Goal: Task Accomplishment & Management: Manage account settings

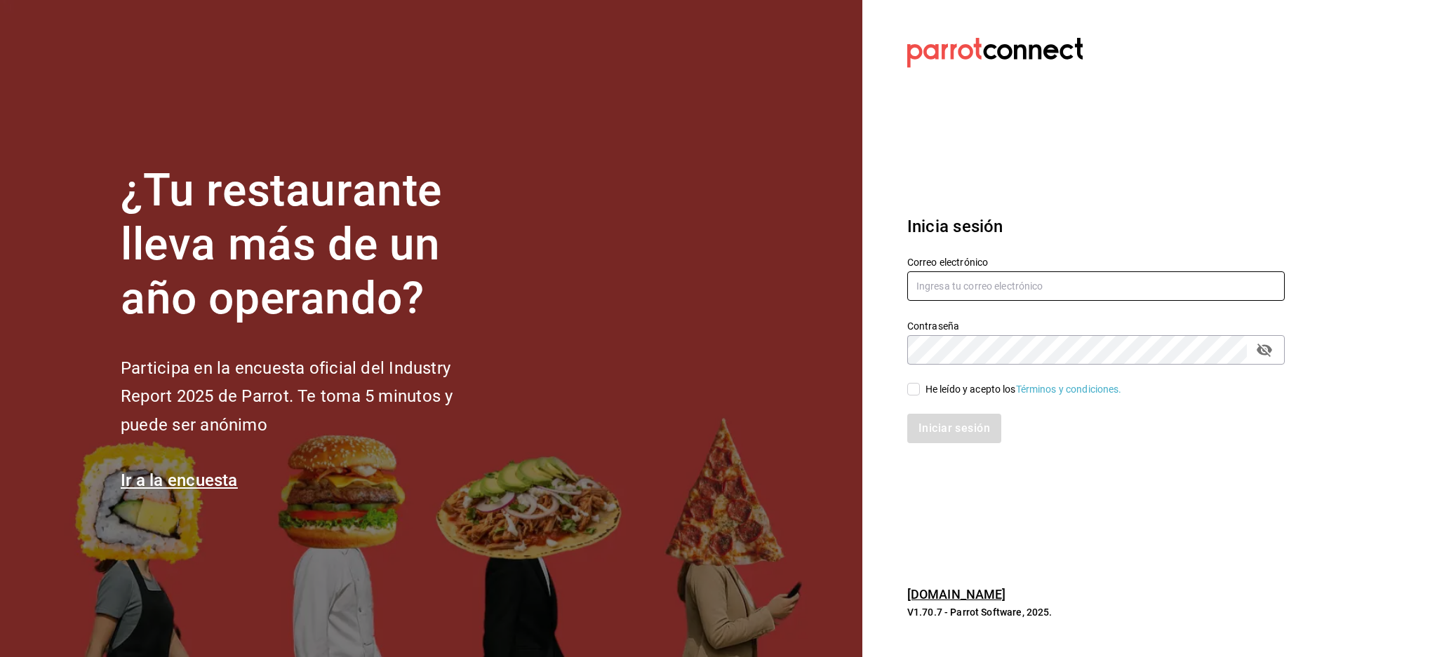
click at [1047, 282] on input "text" at bounding box center [1095, 285] width 377 height 29
paste input "[EMAIL_ADDRESS][DOMAIN_NAME]"
type input "[EMAIL_ADDRESS][DOMAIN_NAME]"
click at [1058, 334] on div "Contraseña Contraseña" at bounding box center [1095, 342] width 377 height 45
click at [969, 386] on div "He leído y acepto los Términos y condiciones." at bounding box center [1023, 389] width 196 height 15
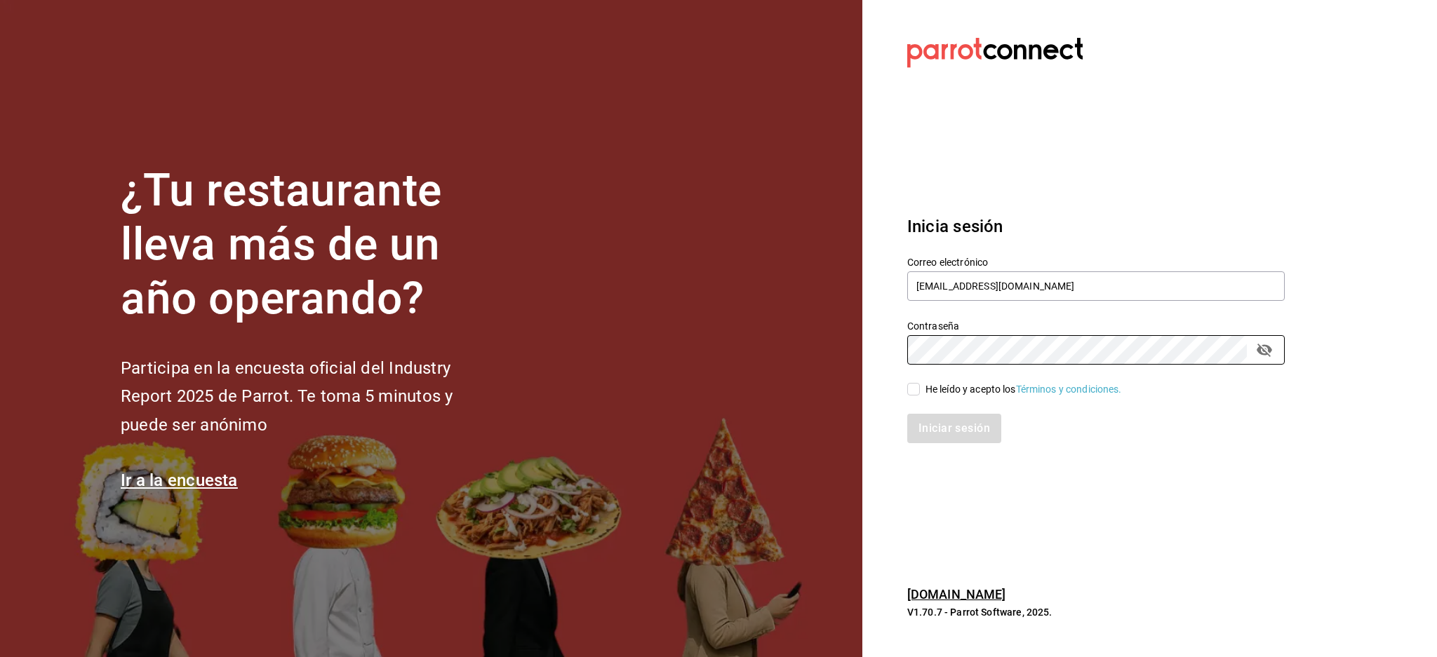
click at [920, 386] on input "He leído y acepto los Términos y condiciones." at bounding box center [913, 389] width 13 height 13
checkbox input "true"
click at [954, 422] on button "Iniciar sesión" at bounding box center [954, 428] width 95 height 29
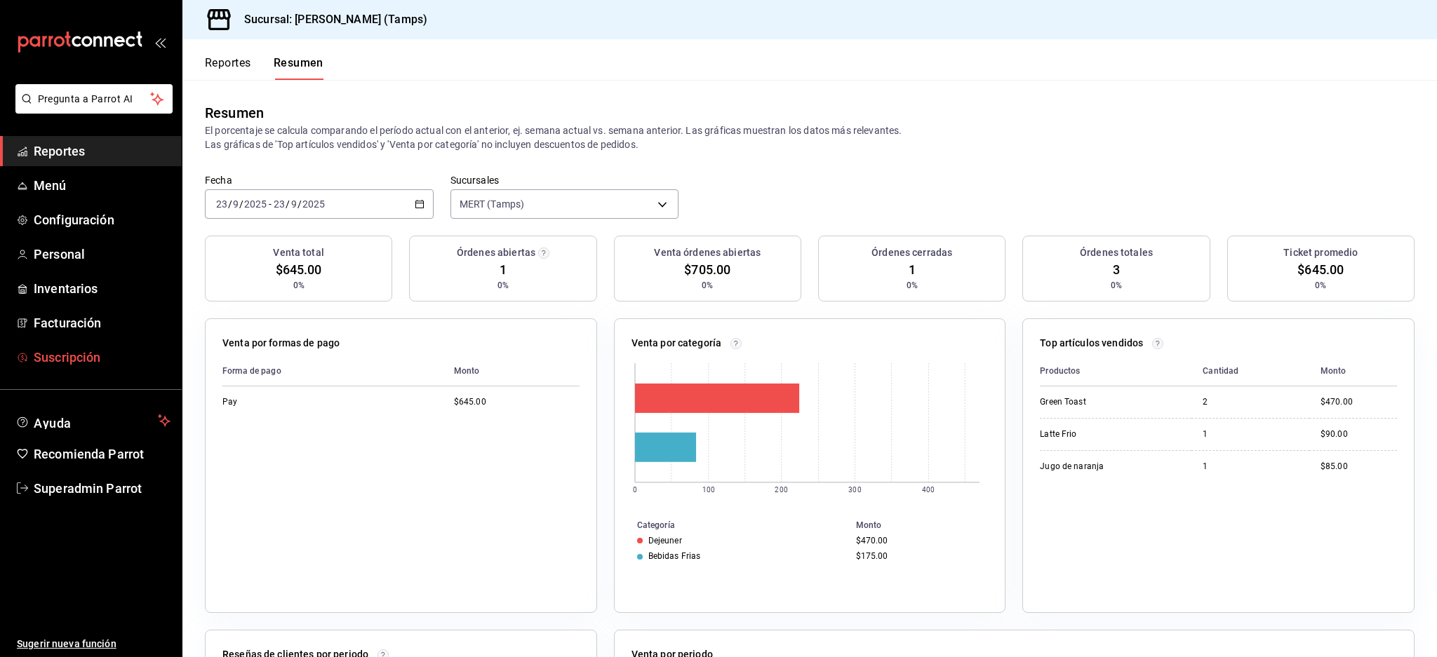
click at [71, 358] on span "Suscripción" at bounding box center [102, 357] width 137 height 19
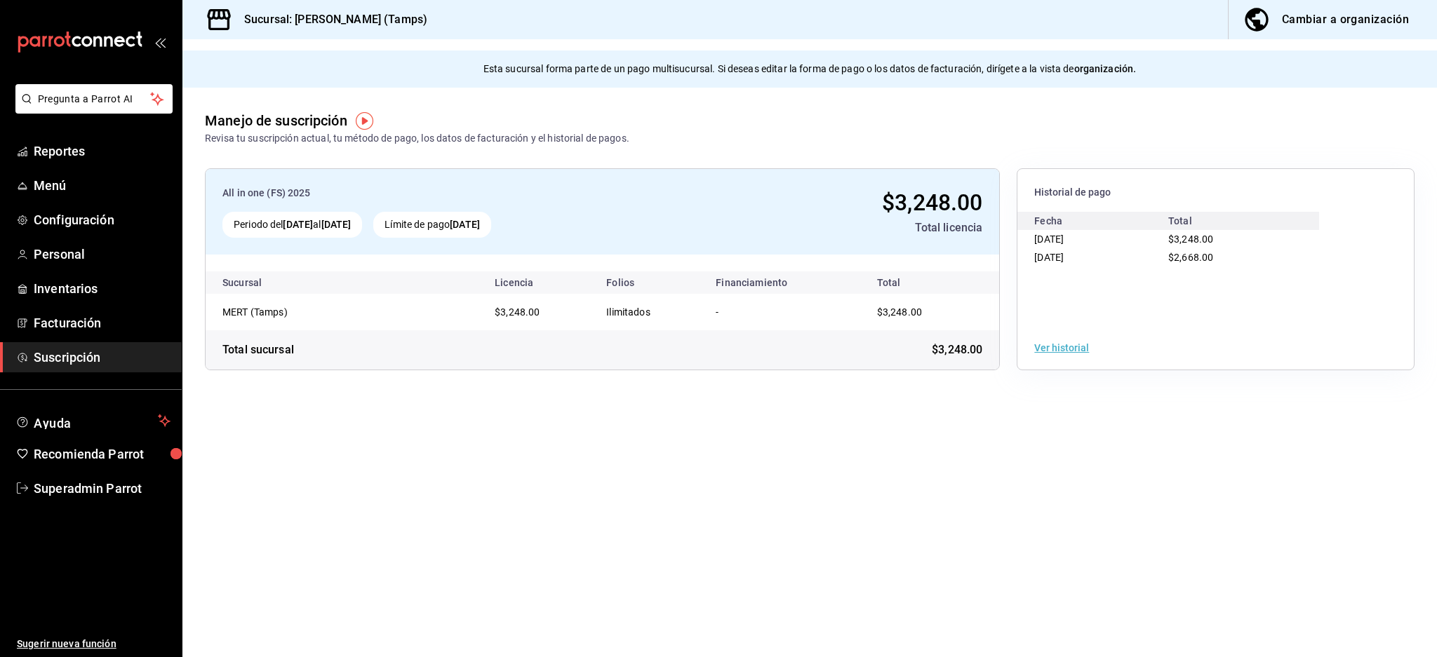
click at [1302, 15] on div "Cambiar a organización" at bounding box center [1345, 20] width 127 height 20
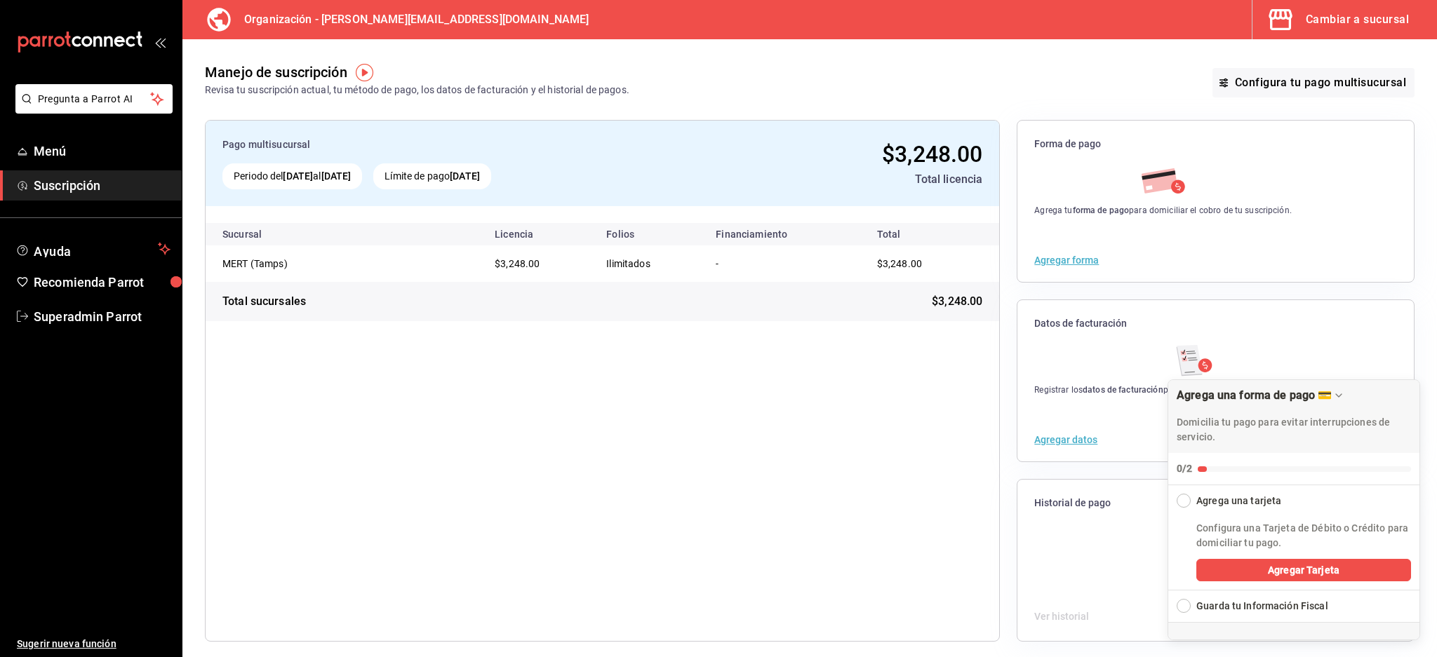
click at [1347, 17] on div "Cambiar a sucursal" at bounding box center [1356, 20] width 103 height 20
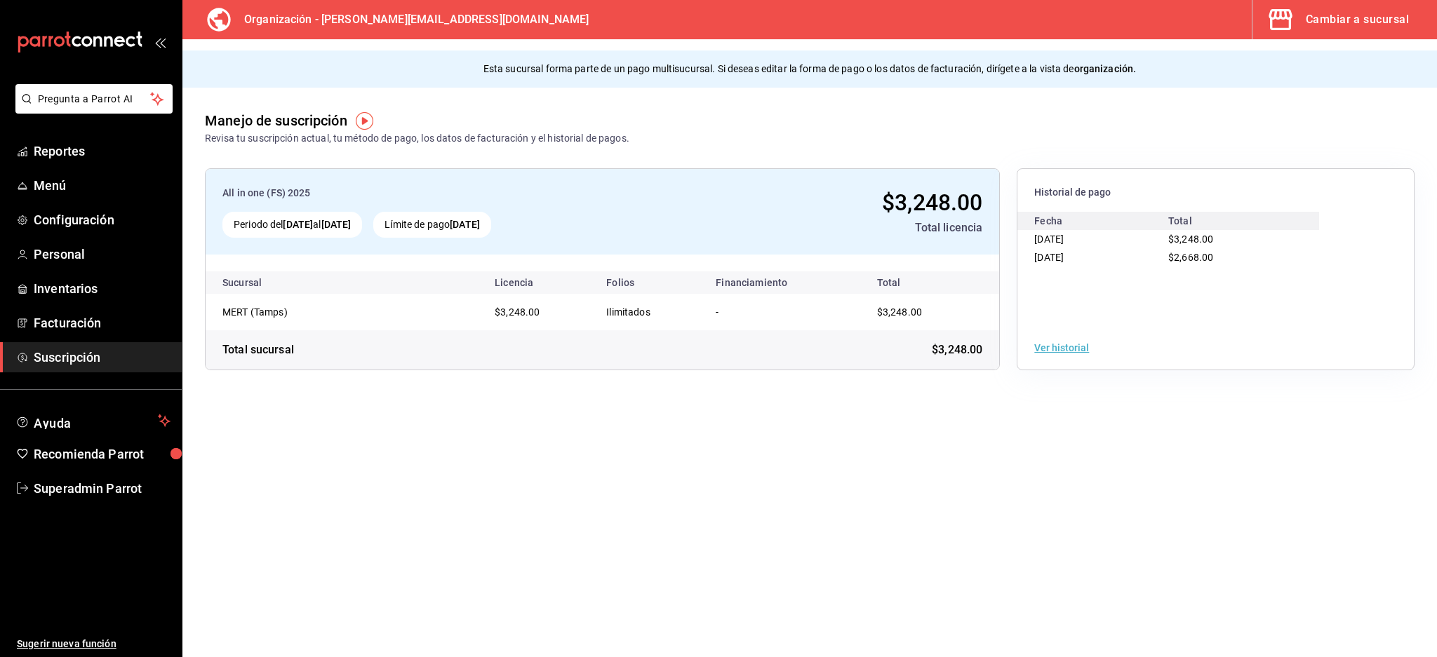
click at [1078, 346] on button "Ver historial" at bounding box center [1061, 348] width 55 height 10
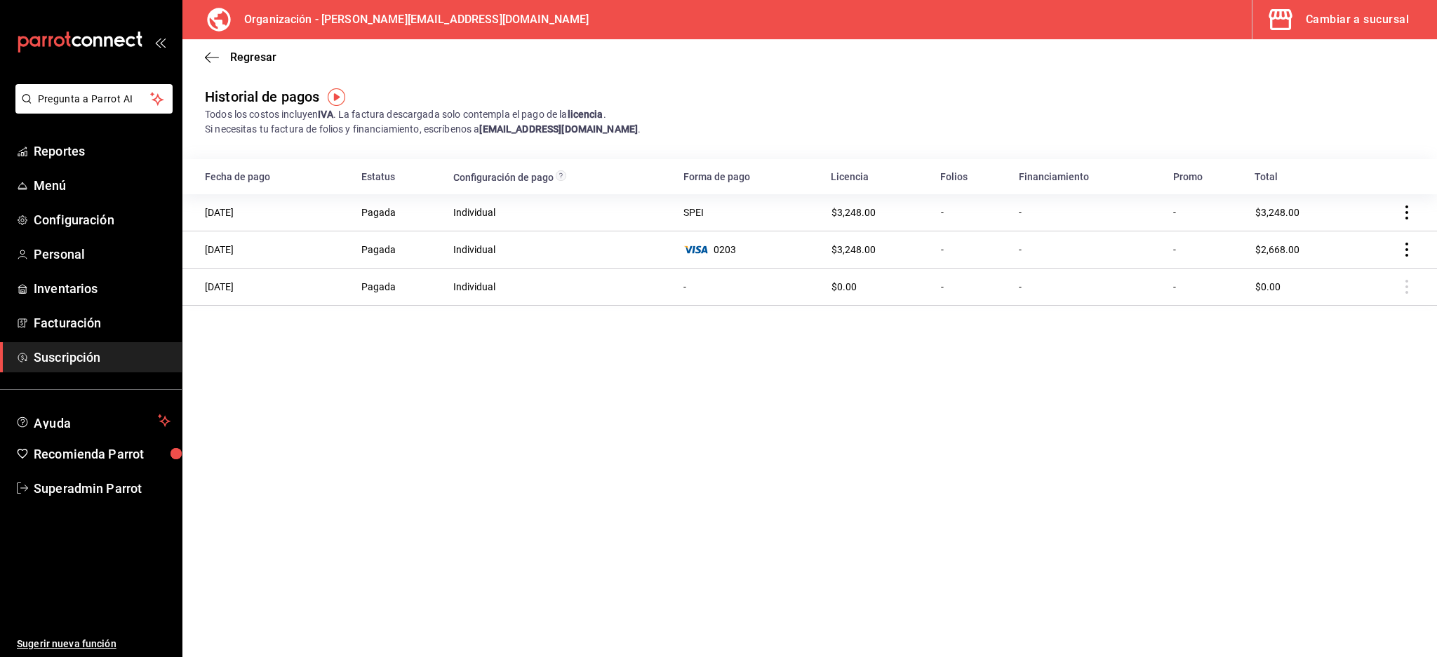
click at [199, 54] on div "Regresar" at bounding box center [809, 57] width 1254 height 36
click at [210, 53] on icon "button" at bounding box center [212, 57] width 14 height 13
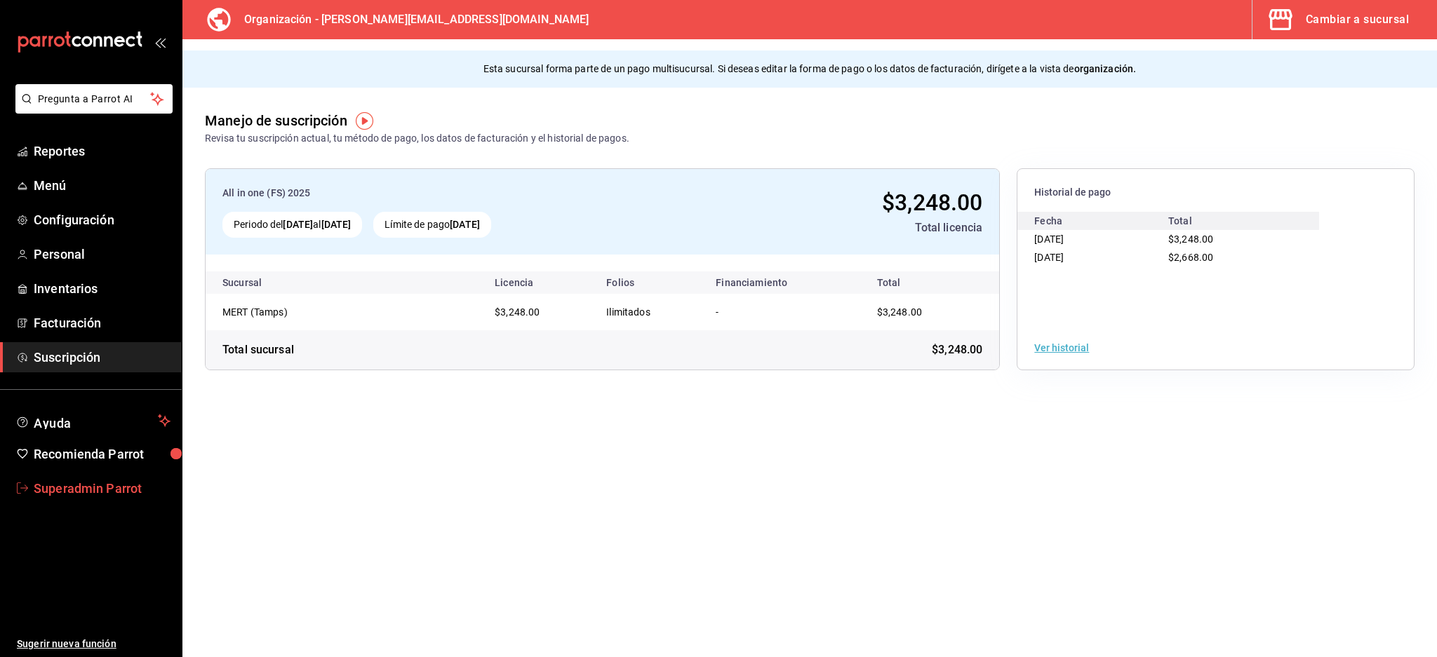
click at [101, 490] on span "Superadmin Parrot" at bounding box center [102, 488] width 137 height 19
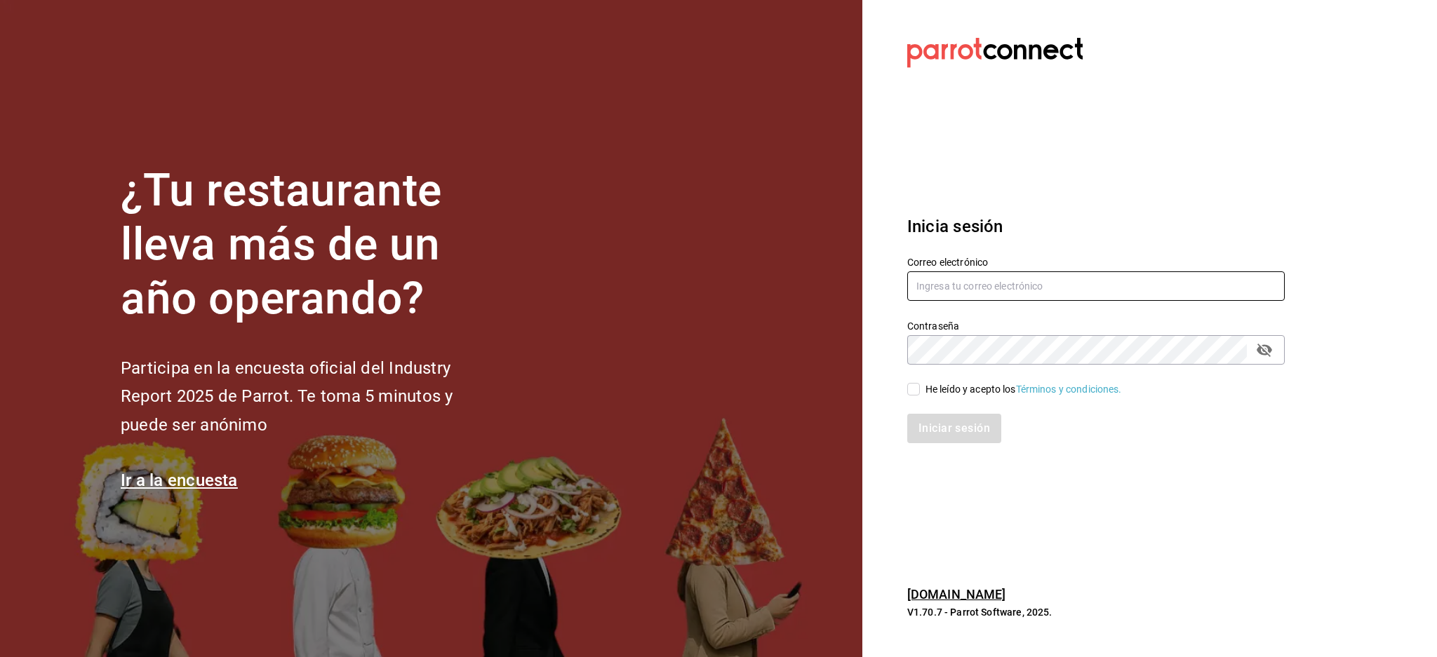
click at [939, 286] on input "text" at bounding box center [1095, 285] width 377 height 29
paste input "tejamaniles@texcoco.com"
type input "tejamaniles@texcoco.com"
click at [982, 368] on div "He leído y acepto los Términos y condiciones." at bounding box center [1087, 381] width 394 height 32
click at [970, 385] on div "He leído y acepto los Términos y condiciones." at bounding box center [1023, 389] width 196 height 15
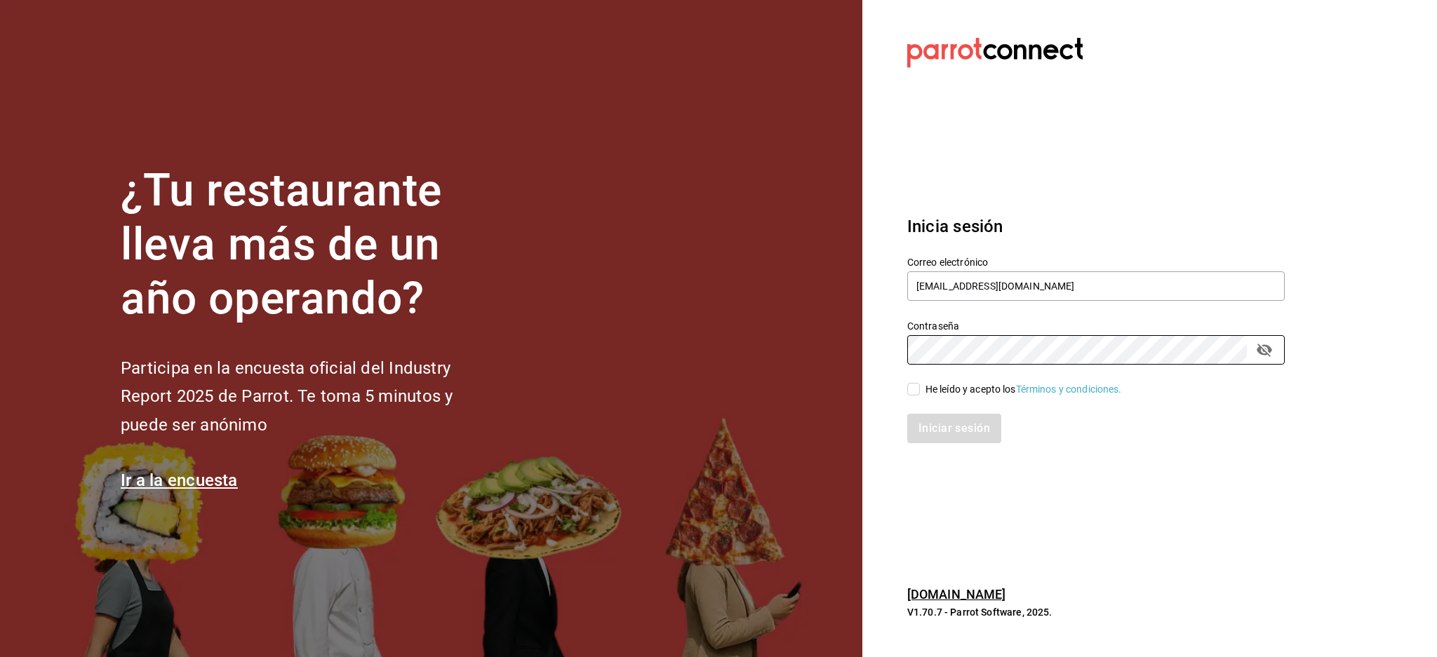
click at [920, 385] on input "He leído y acepto los Términos y condiciones." at bounding box center [913, 389] width 13 height 13
checkbox input "true"
click at [968, 431] on button "Iniciar sesión" at bounding box center [954, 428] width 95 height 29
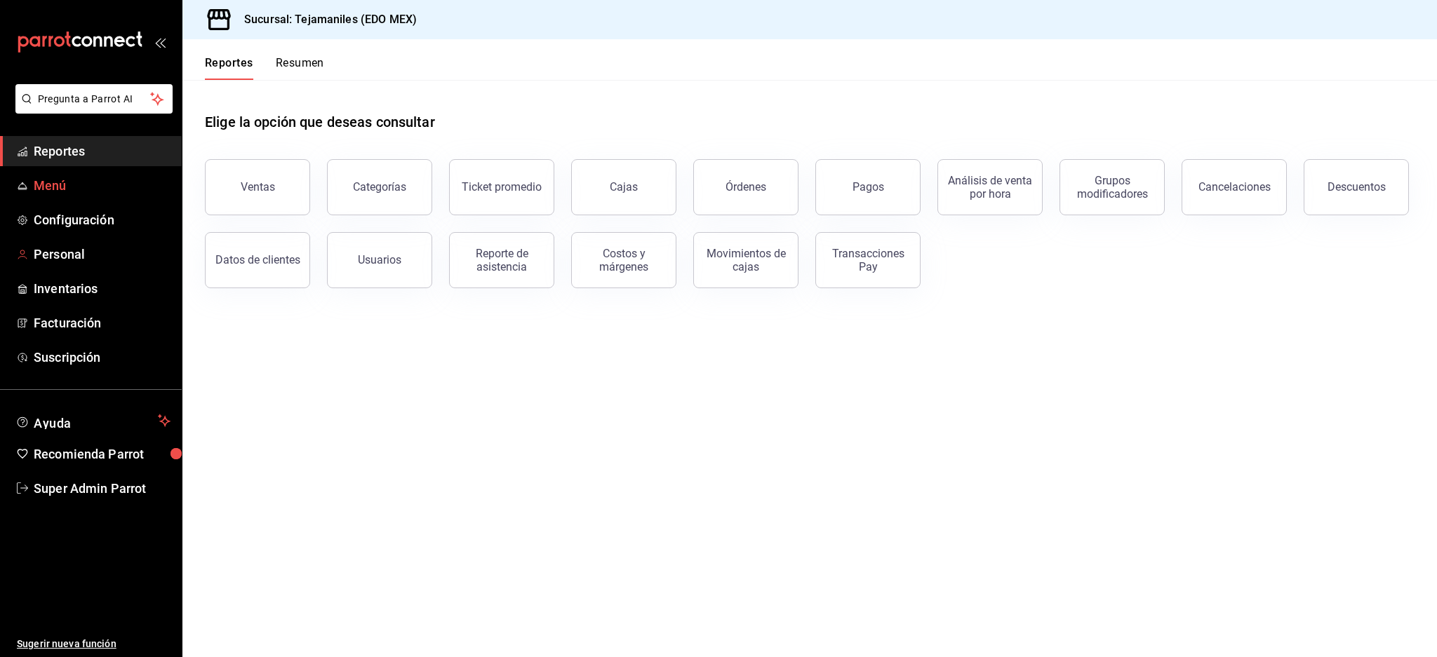
click at [81, 199] on link "Menú" at bounding box center [91, 185] width 182 height 30
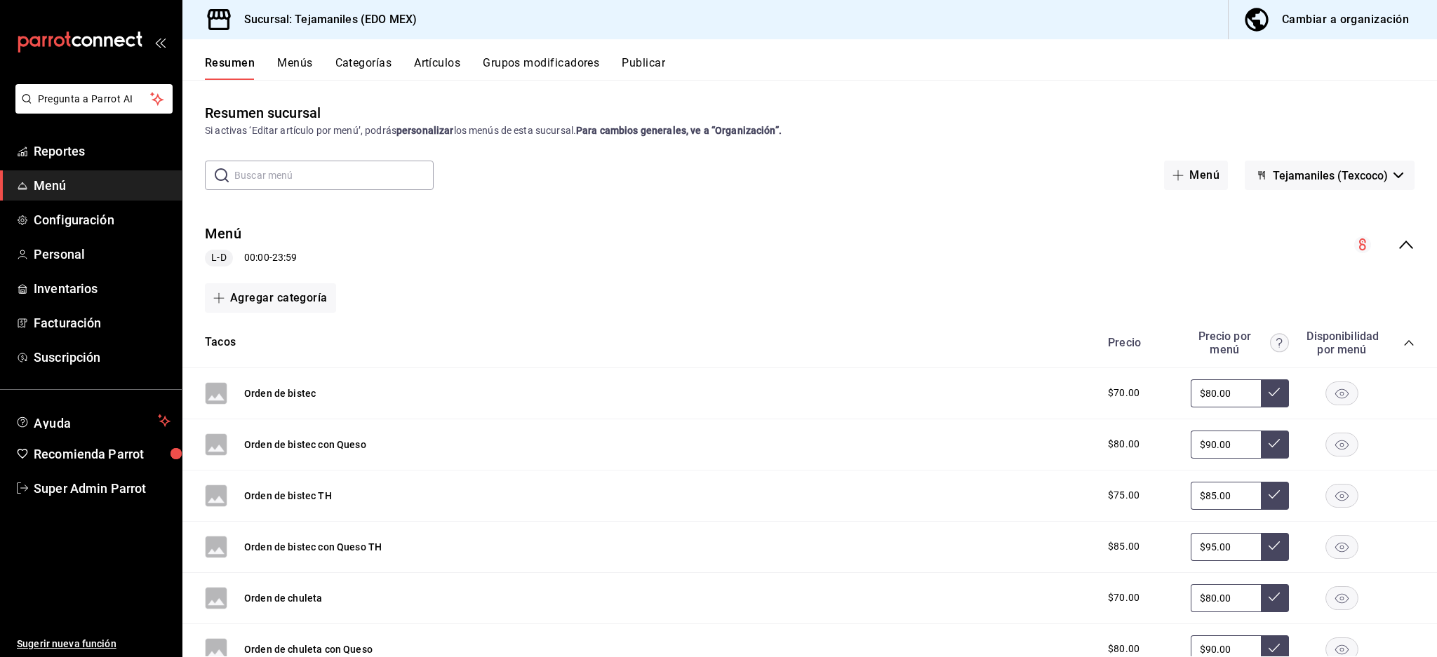
click at [1401, 243] on div "Menú L-D 00:00 - 23:59" at bounding box center [809, 245] width 1254 height 65
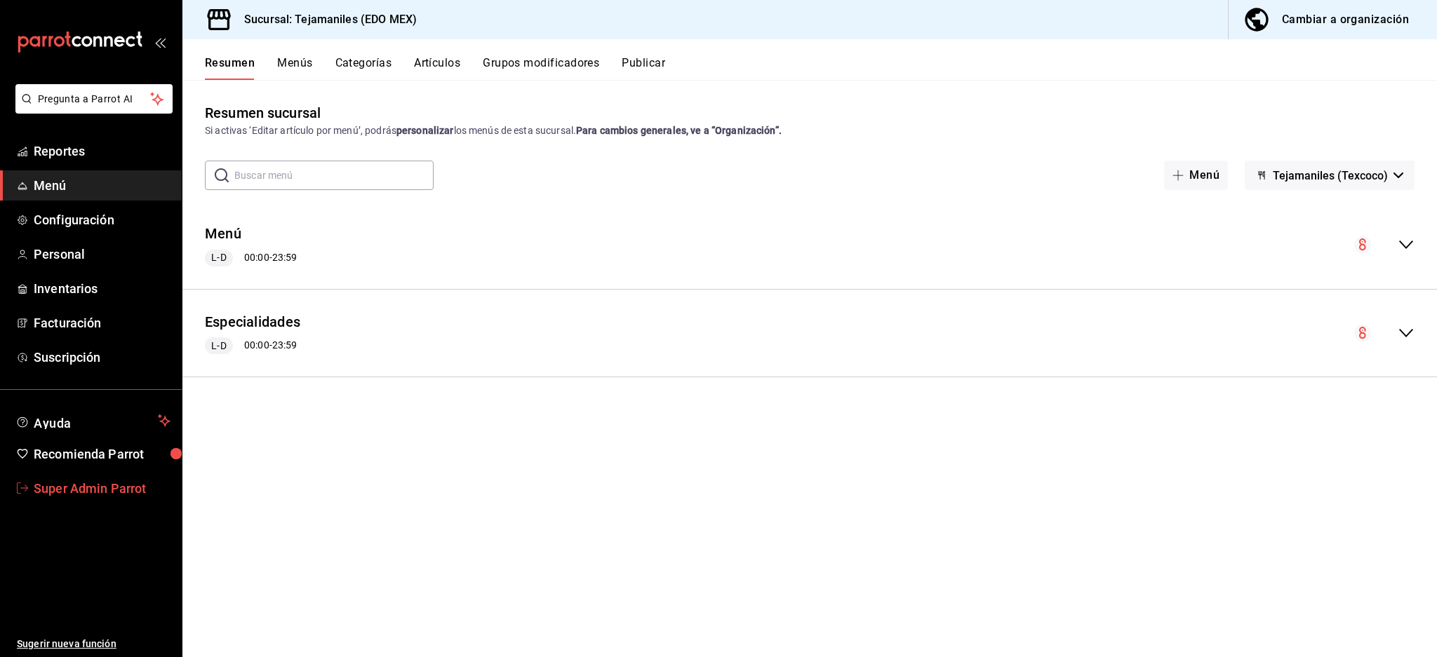
click at [104, 480] on span "Super Admin Parrot" at bounding box center [102, 488] width 137 height 19
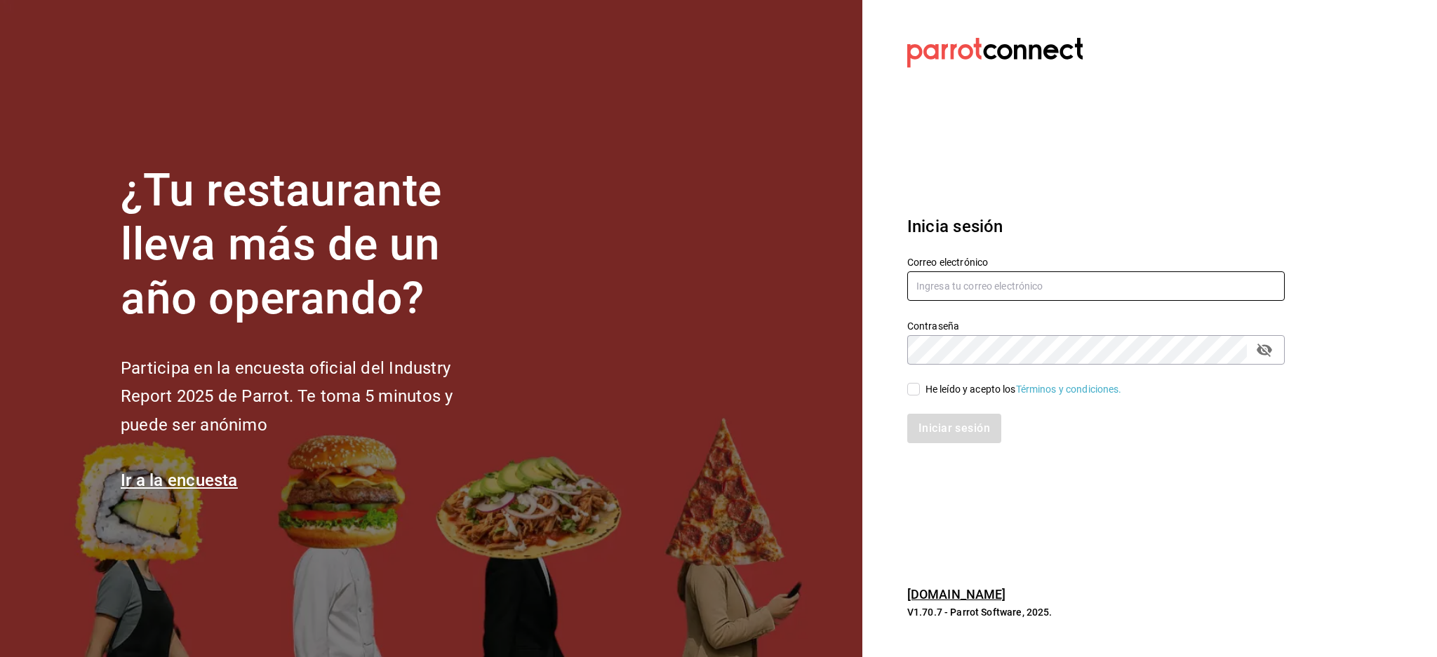
click at [1008, 285] on input "text" at bounding box center [1095, 285] width 377 height 29
paste input "chilaquilesponcho@jal.com"
type input "chilaquilesponcho@jal.com"
click at [992, 382] on div "He leído y acepto los Términos y condiciones." at bounding box center [1023, 389] width 196 height 15
click at [920, 383] on input "He leído y acepto los Términos y condiciones." at bounding box center [913, 389] width 13 height 13
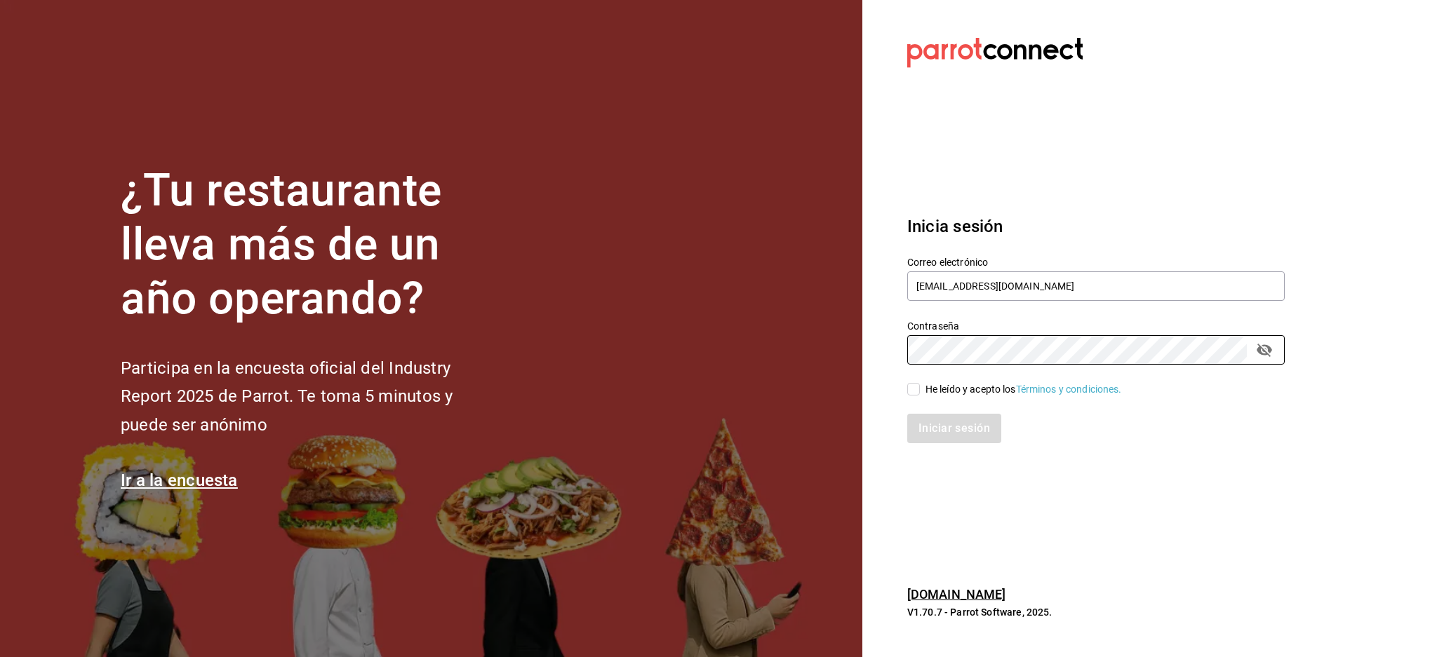
checkbox input "true"
drag, startPoint x: 955, startPoint y: 425, endPoint x: 932, endPoint y: 431, distance: 23.1
click at [953, 426] on button "Iniciar sesión" at bounding box center [954, 428] width 95 height 29
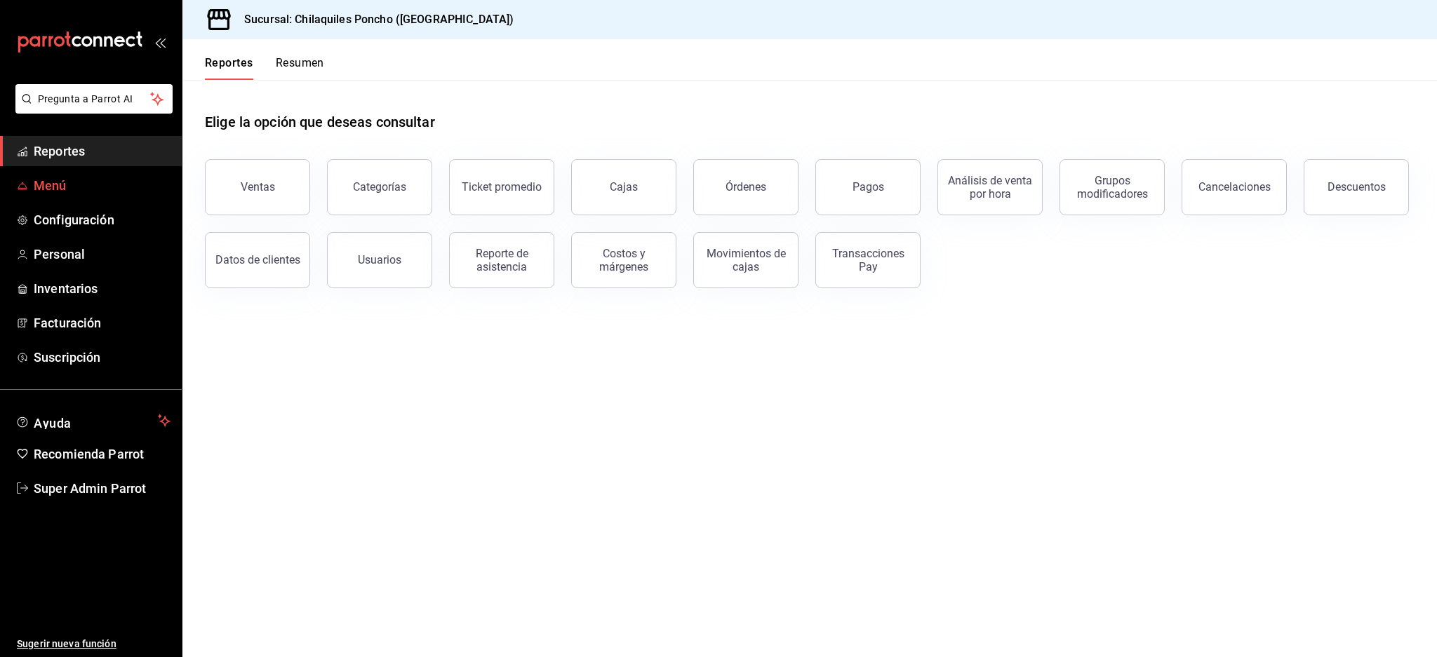
click at [73, 181] on span "Menú" at bounding box center [102, 185] width 137 height 19
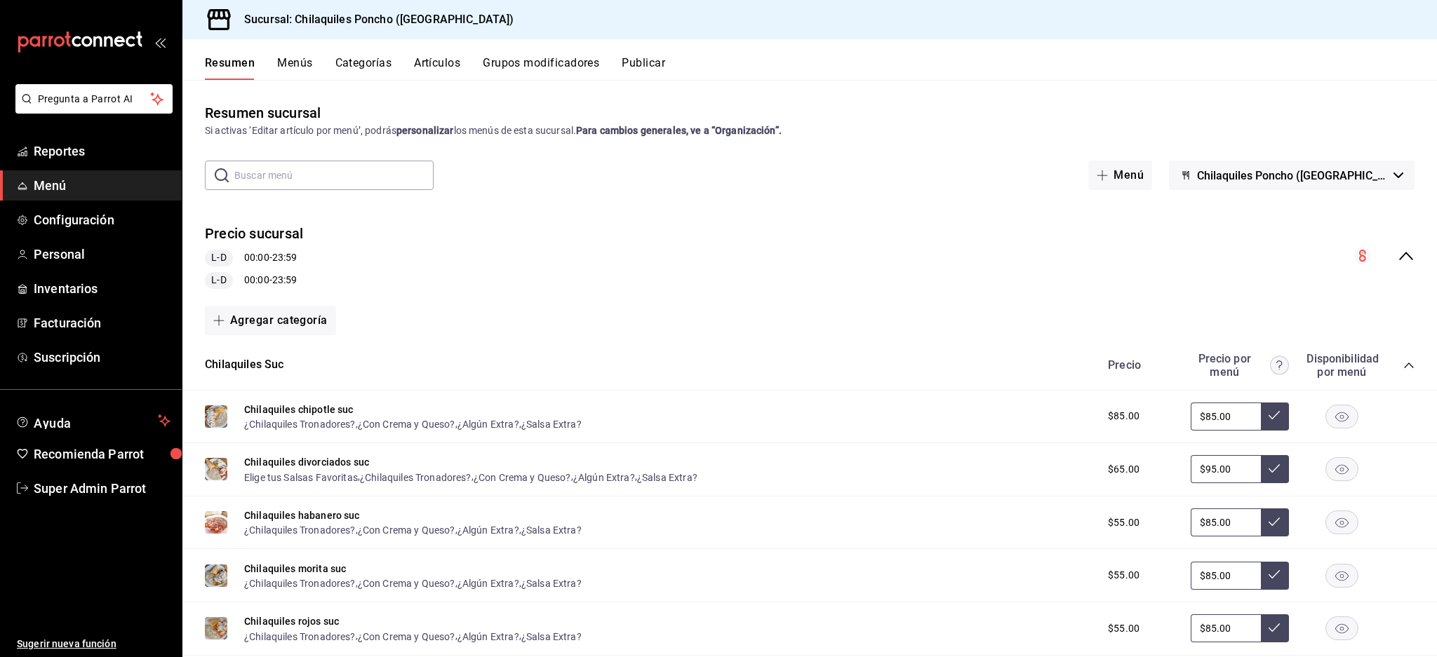
click at [1397, 255] on icon "collapse-menu-row" at bounding box center [1405, 256] width 17 height 17
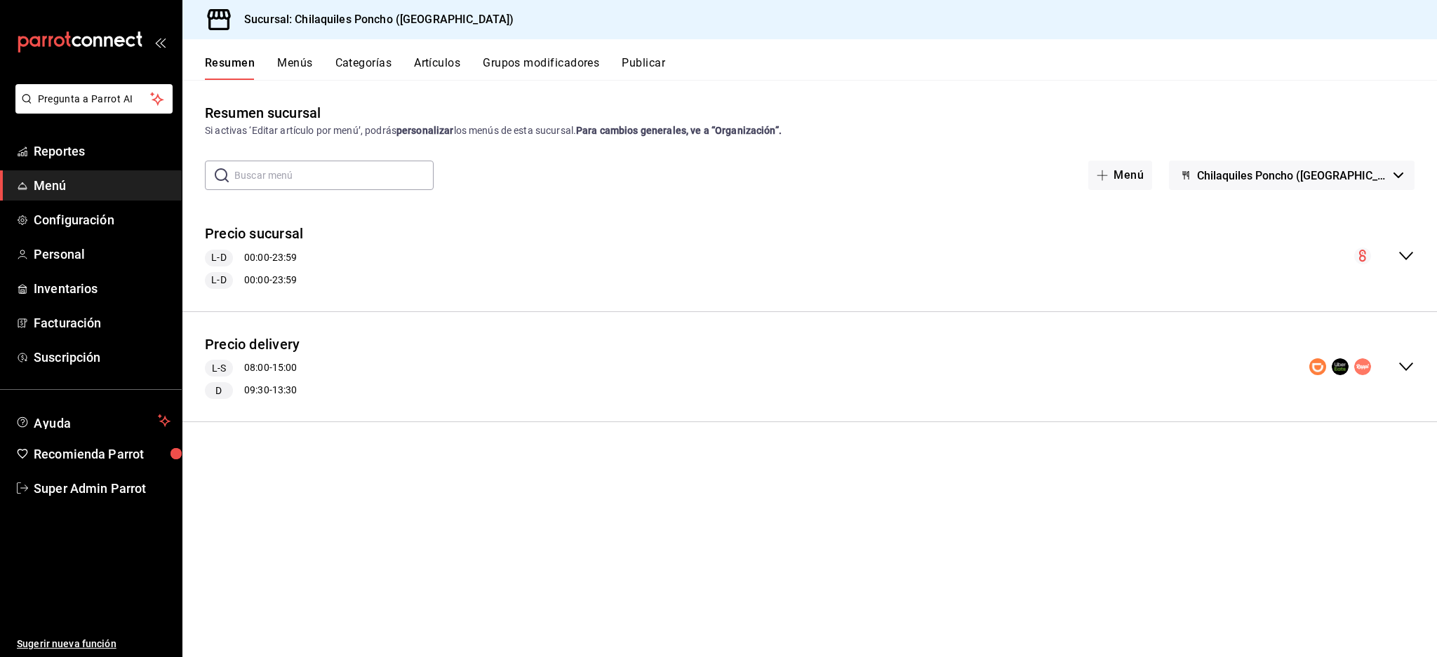
click at [1409, 248] on icon "collapse-menu-row" at bounding box center [1405, 256] width 17 height 17
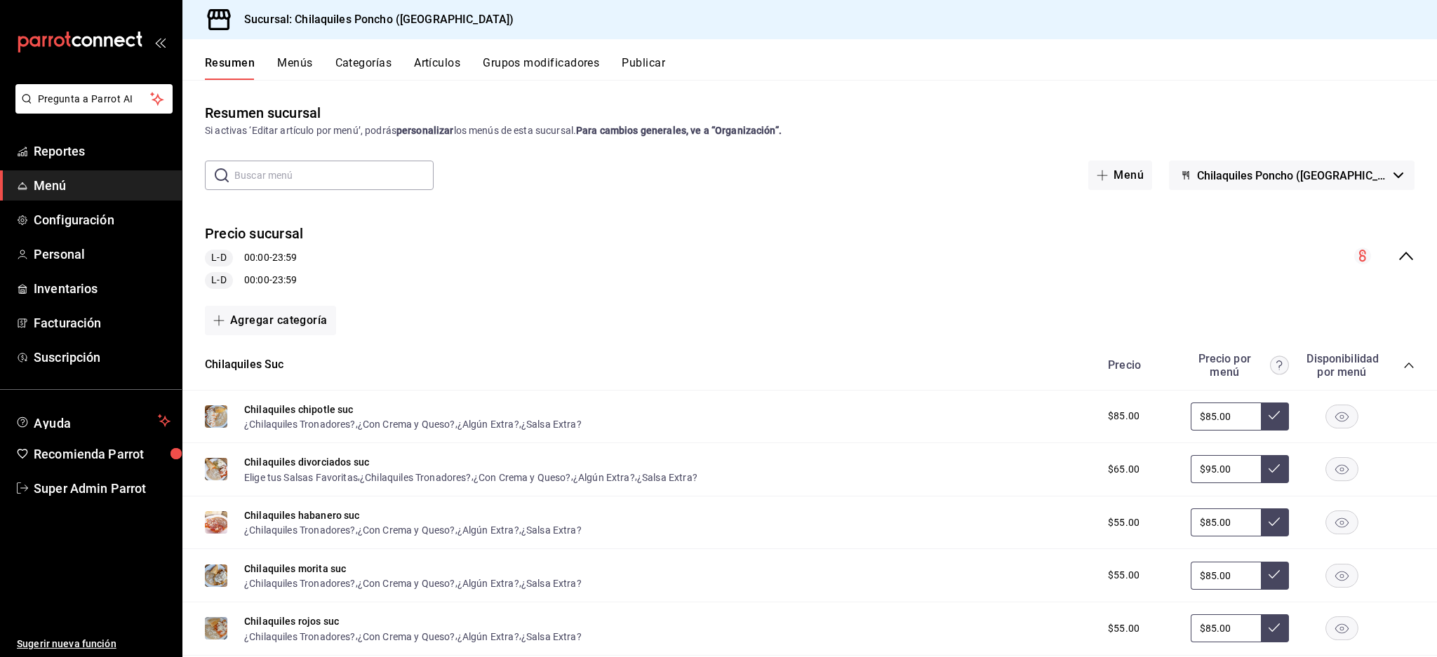
click at [1399, 253] on icon "collapse-menu-row" at bounding box center [1406, 256] width 14 height 8
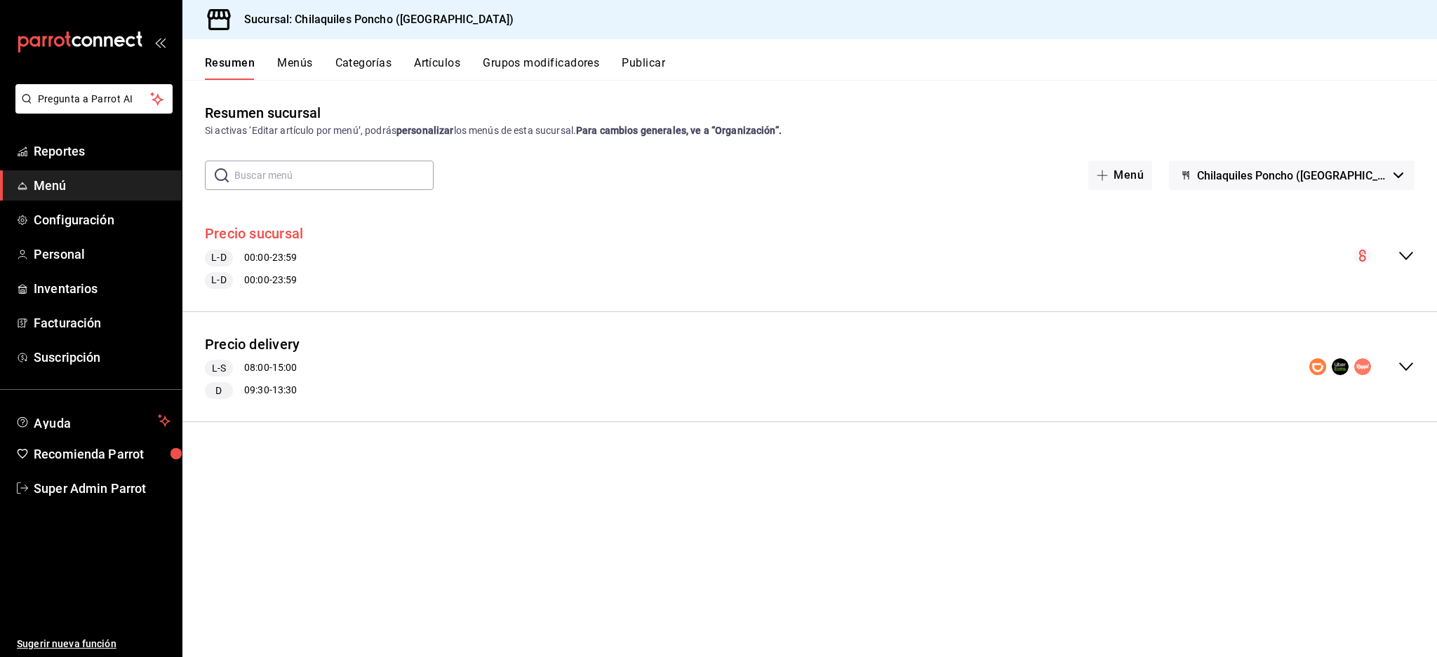
click at [303, 232] on button "Precio sucursal" at bounding box center [254, 234] width 98 height 20
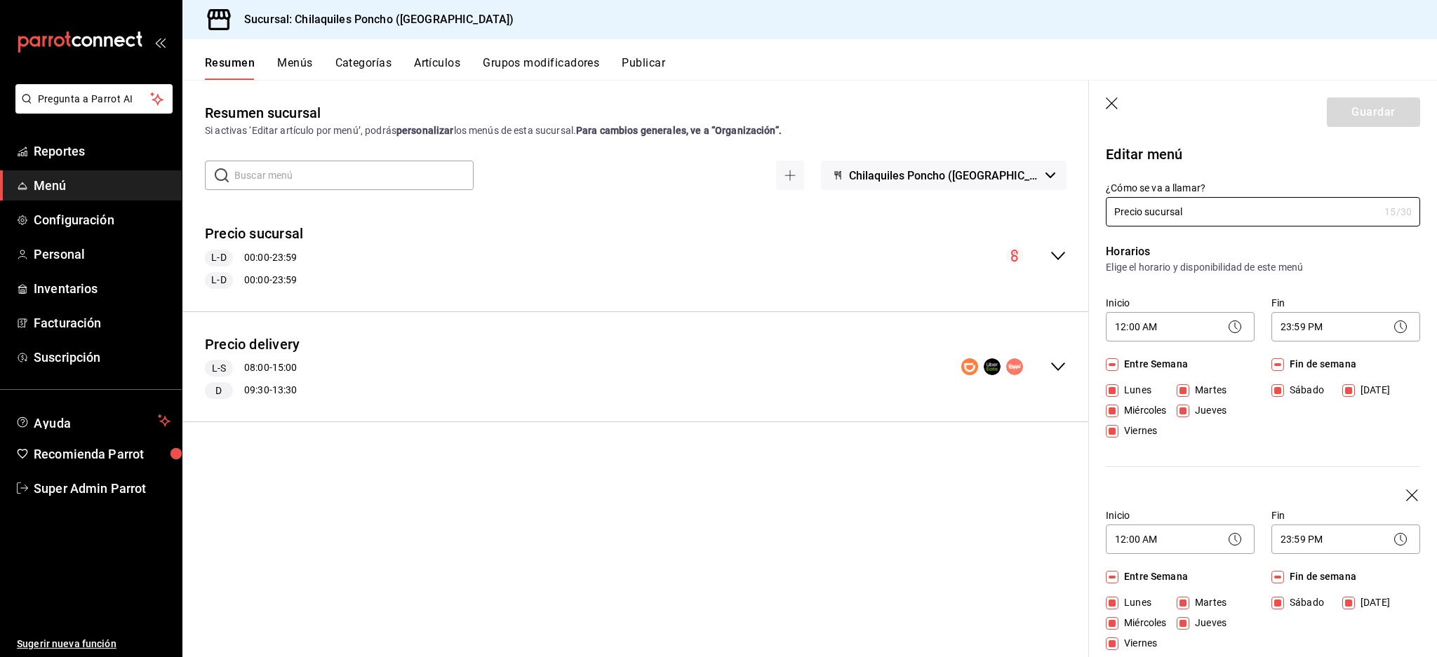
click at [1123, 101] on header "Guardar" at bounding box center [1263, 110] width 348 height 58
click at [1114, 98] on icon "button" at bounding box center [1112, 105] width 14 height 14
checkbox input "false"
type input "1758642497344"
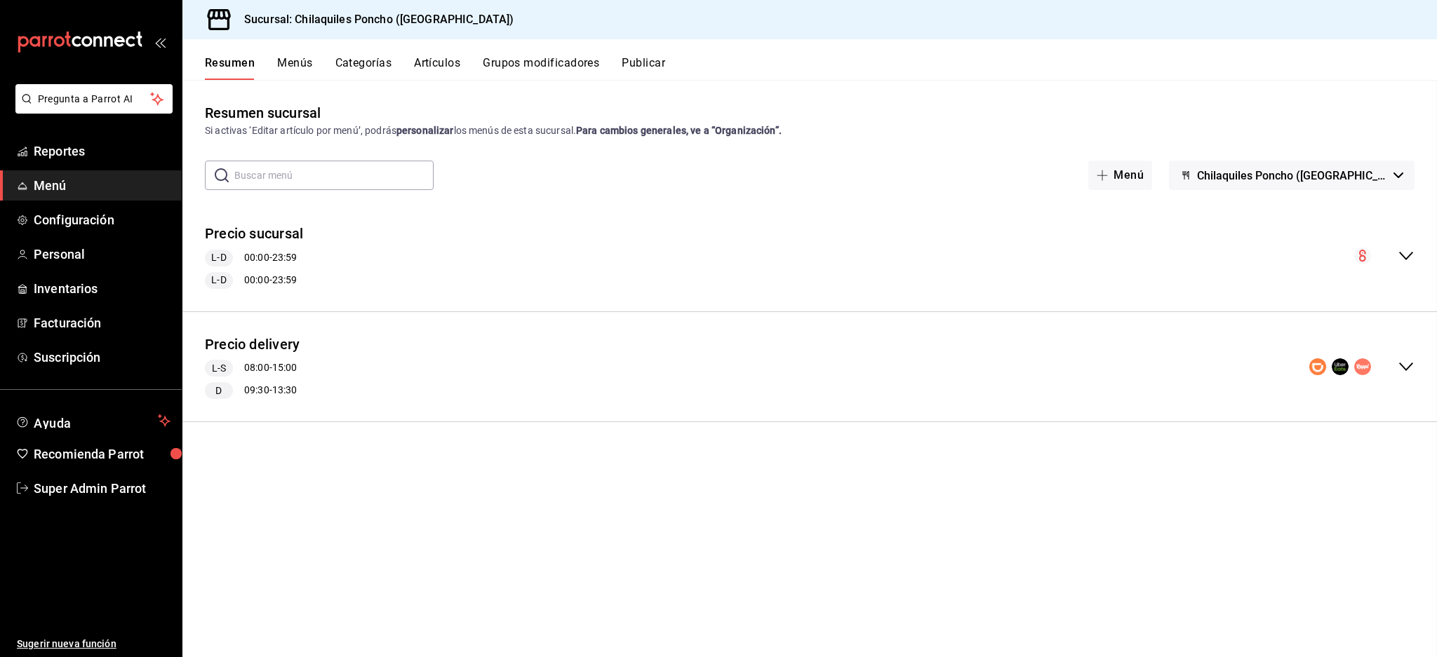
checkbox input "false"
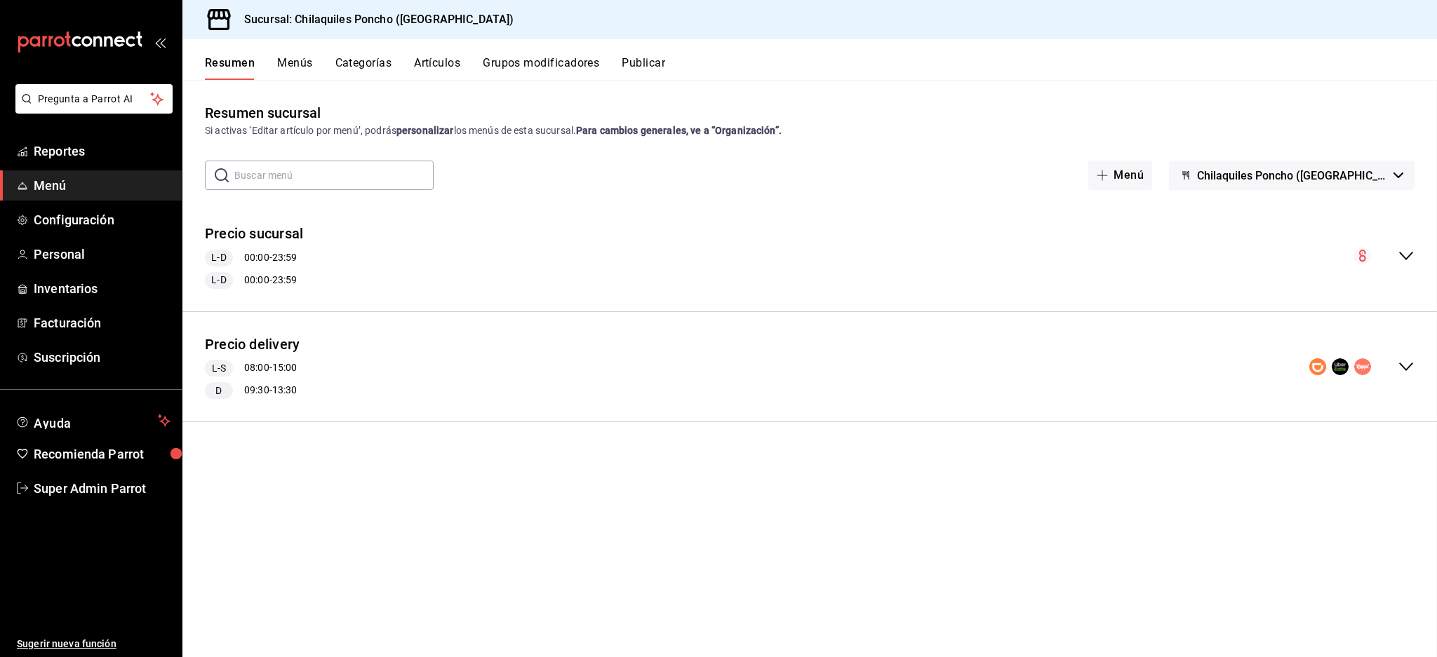
checkbox input "false"
click at [1411, 248] on icon "collapse-menu-row" at bounding box center [1405, 256] width 17 height 17
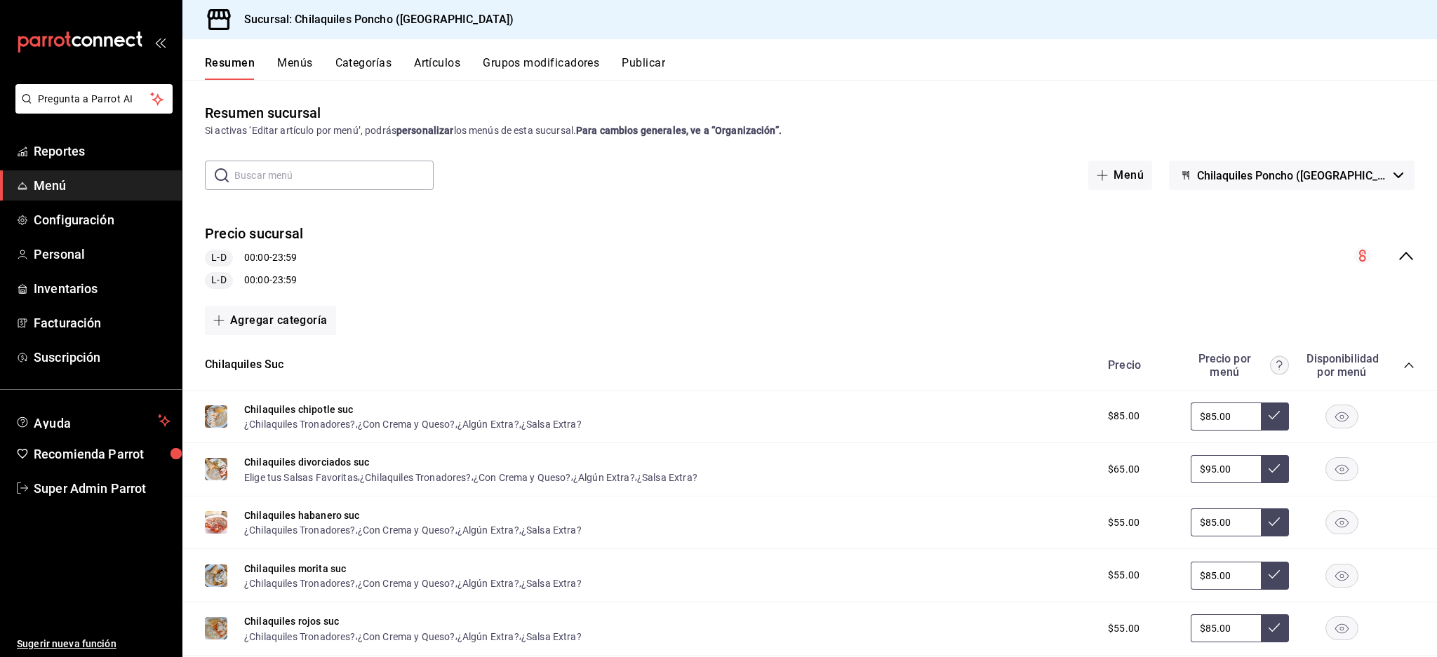
click at [903, 79] on div "Resumen Menús Categorías Artículos Grupos modificadores Publicar" at bounding box center [821, 68] width 1232 height 24
click at [309, 71] on button "Menús" at bounding box center [294, 68] width 35 height 24
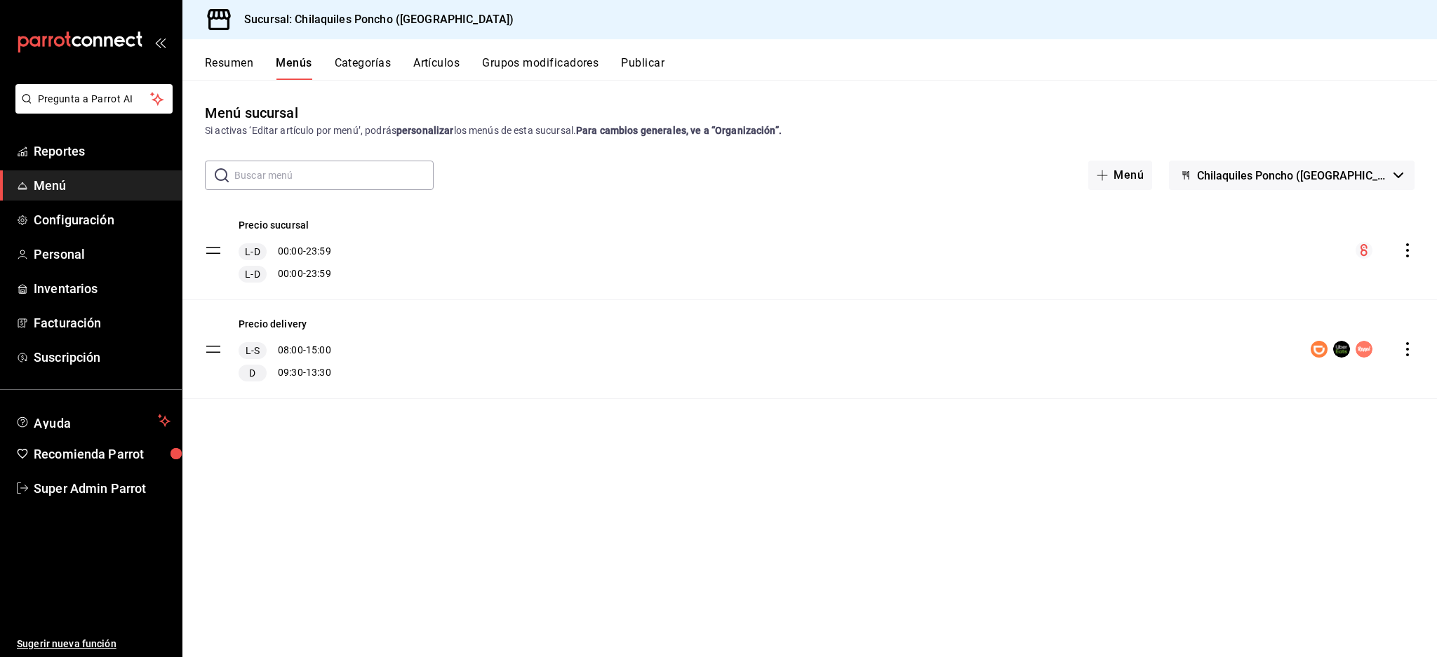
click at [243, 68] on button "Resumen" at bounding box center [229, 68] width 48 height 24
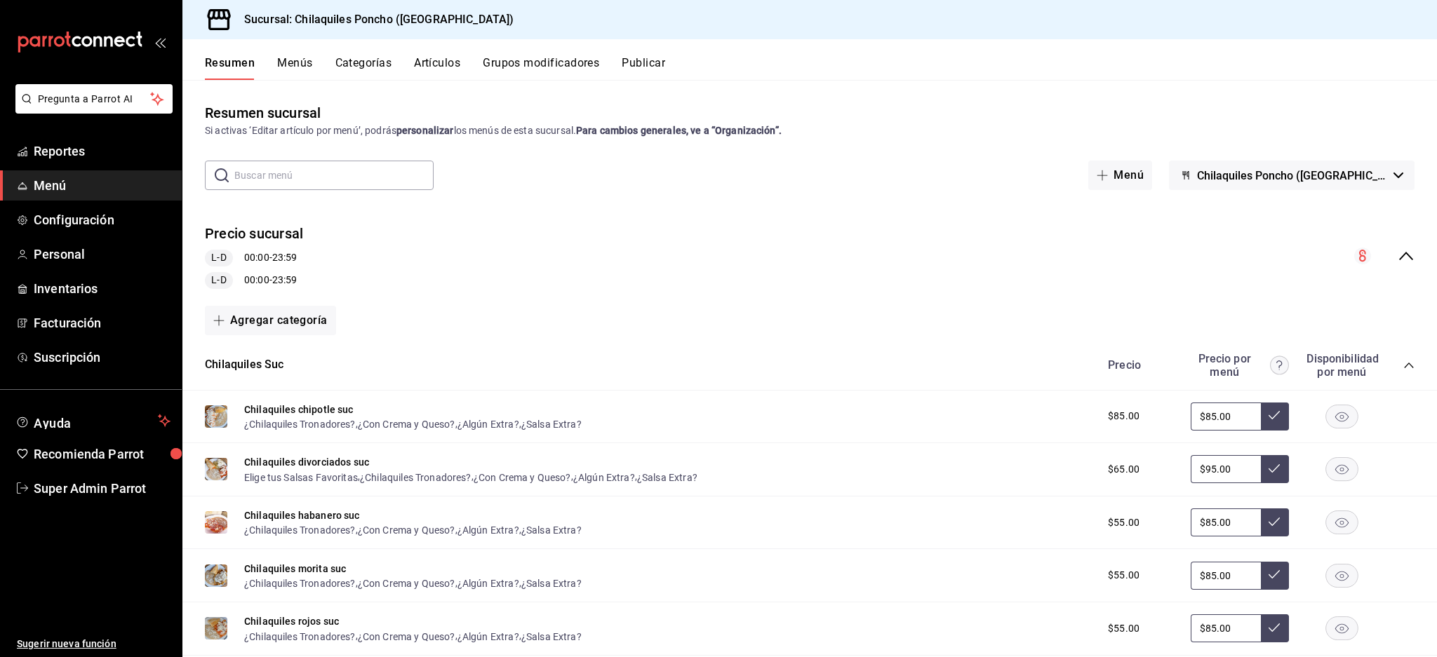
click at [1397, 253] on icon "collapse-menu-row" at bounding box center [1405, 256] width 17 height 17
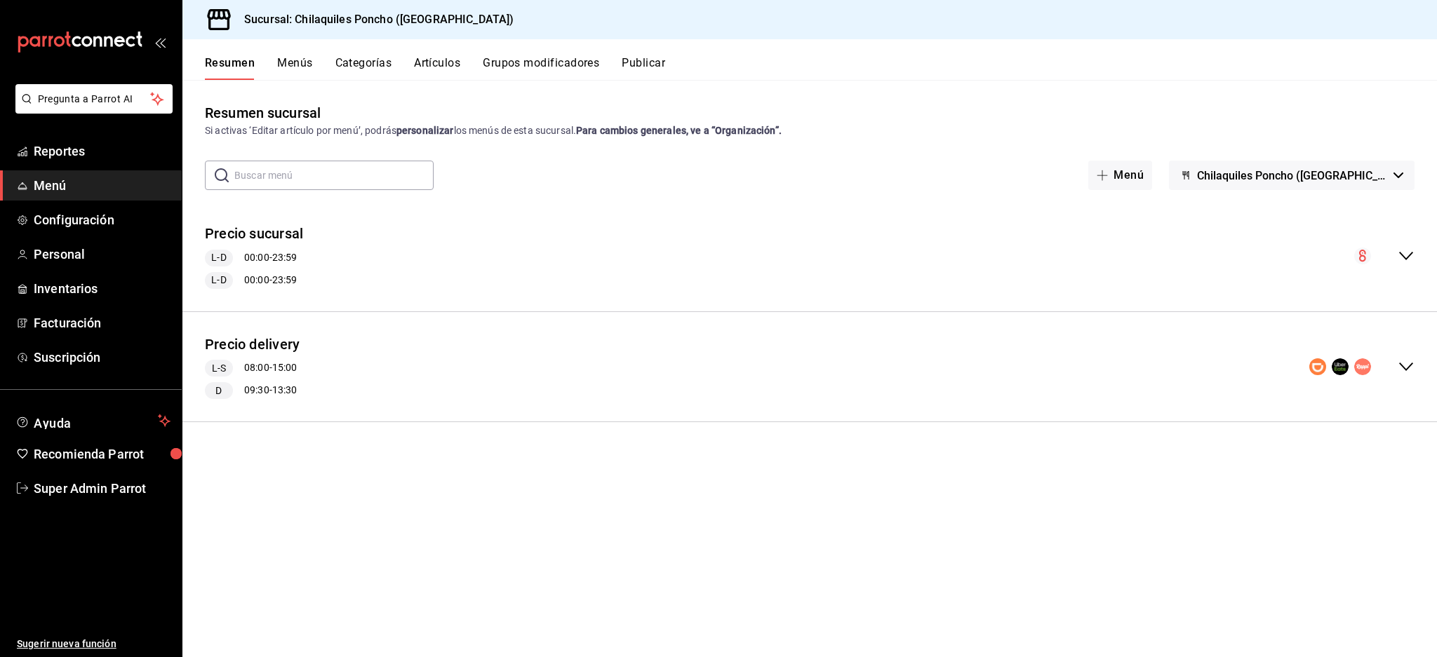
click at [1409, 366] on icon "collapse-menu-row" at bounding box center [1406, 367] width 14 height 8
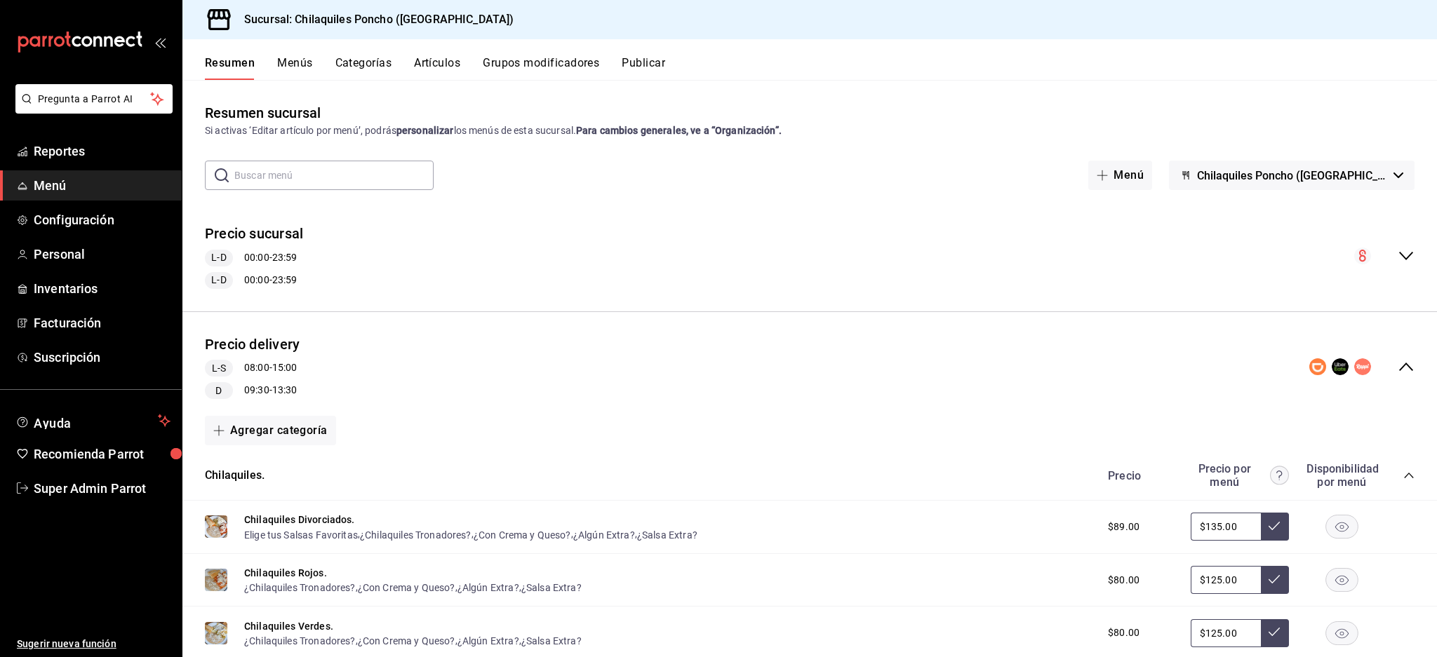
click at [1398, 237] on div "Precio sucursal L-D 00:00 - 23:59 L-D 00:00 - 23:59" at bounding box center [809, 257] width 1254 height 88
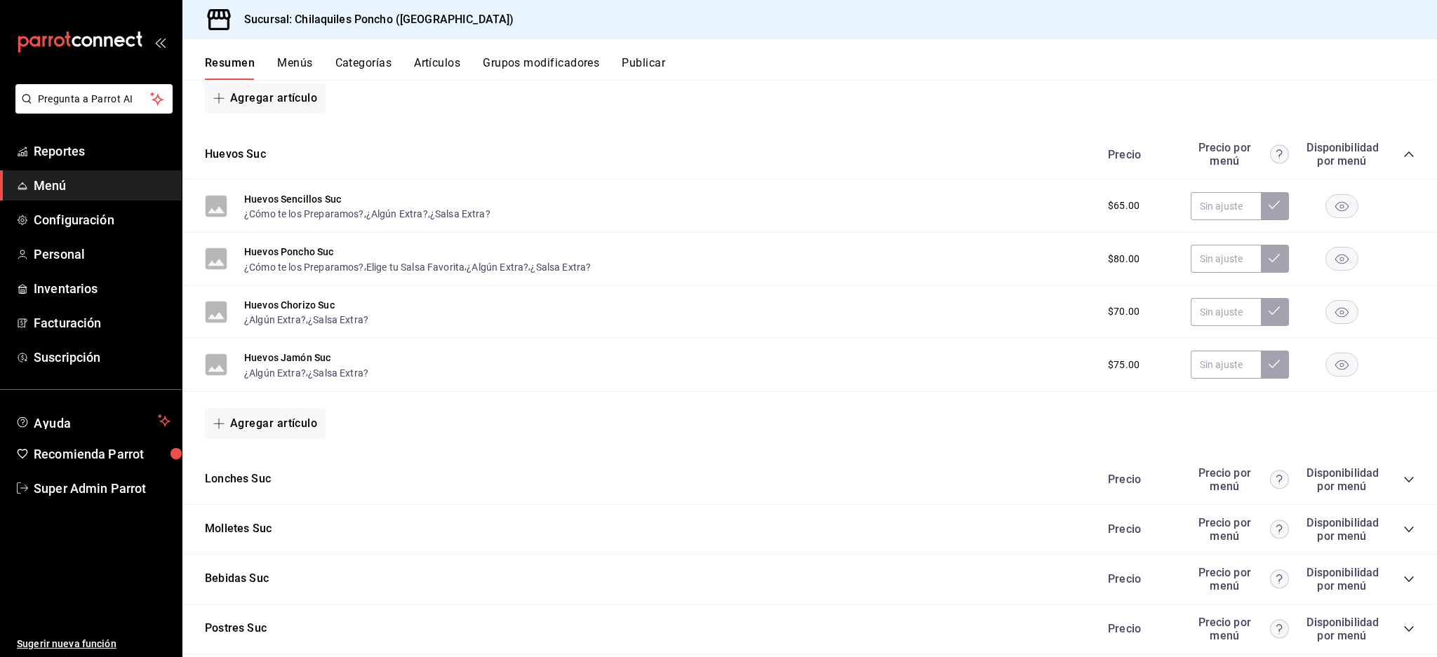
scroll to position [1028, 0]
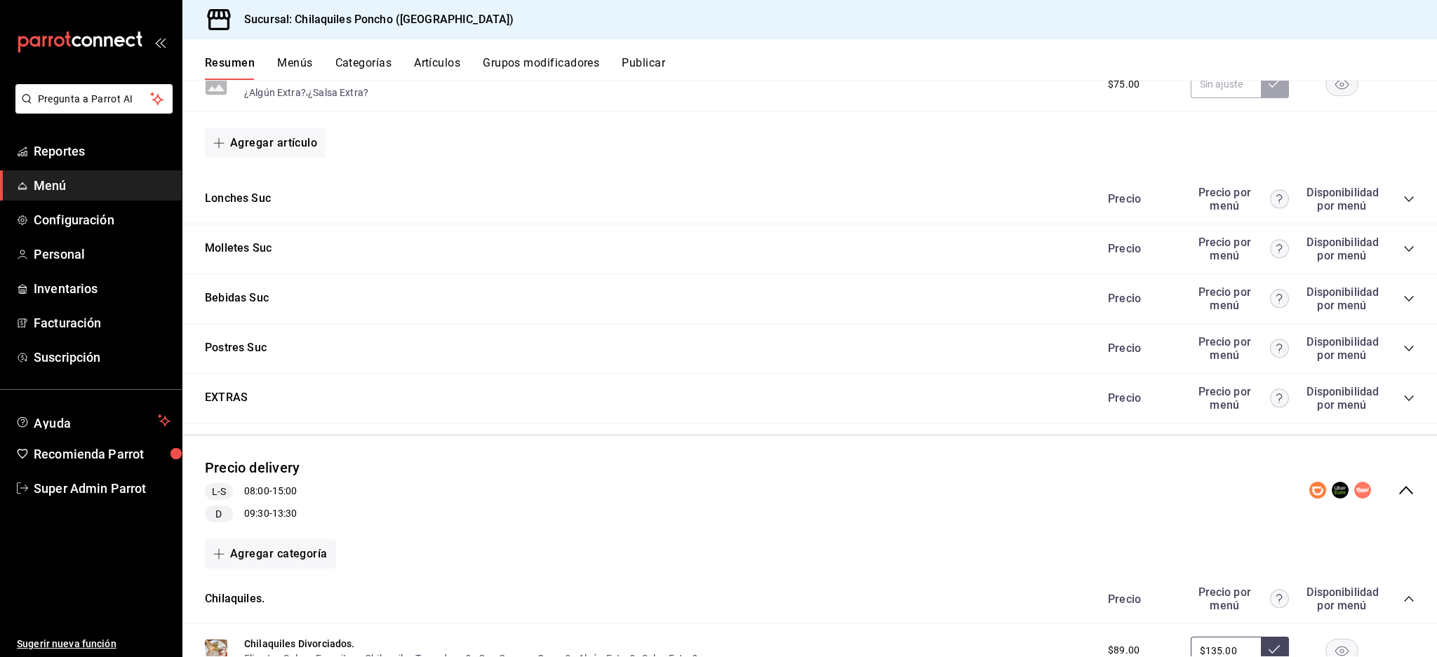
click at [1397, 492] on icon "collapse-menu-row" at bounding box center [1405, 490] width 17 height 17
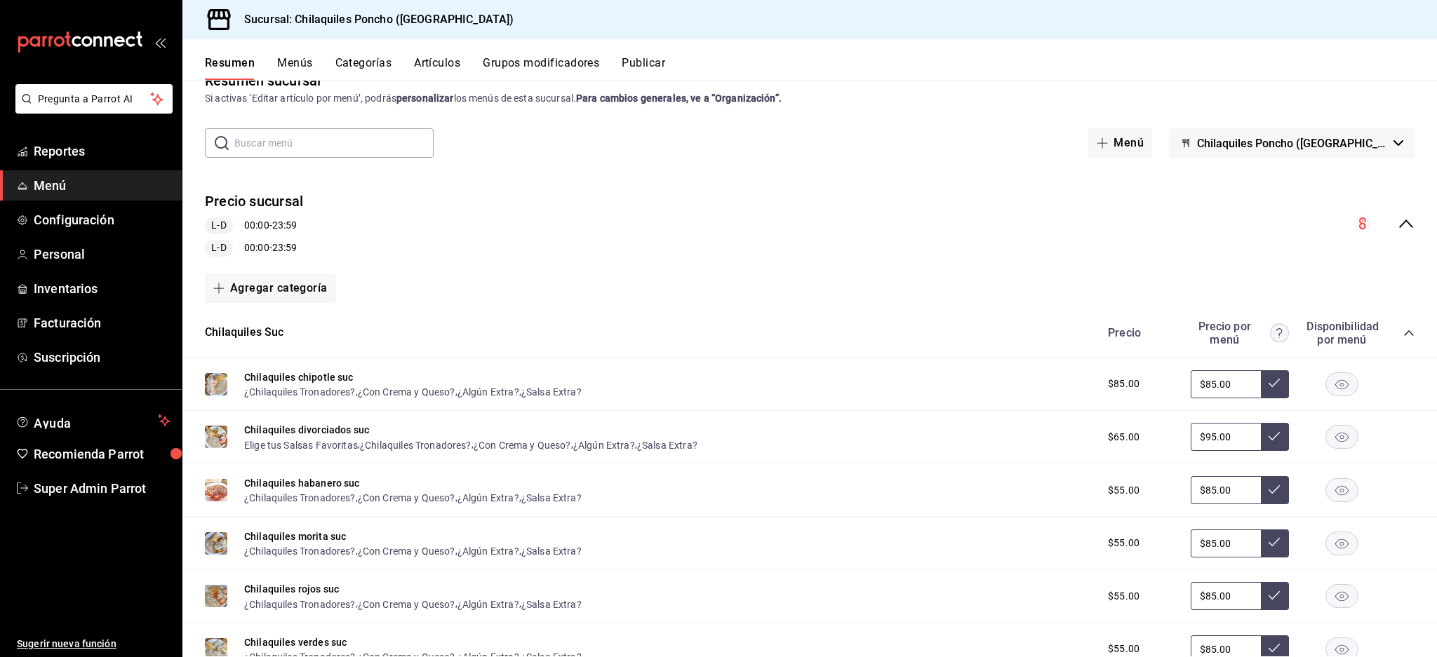
scroll to position [0, 0]
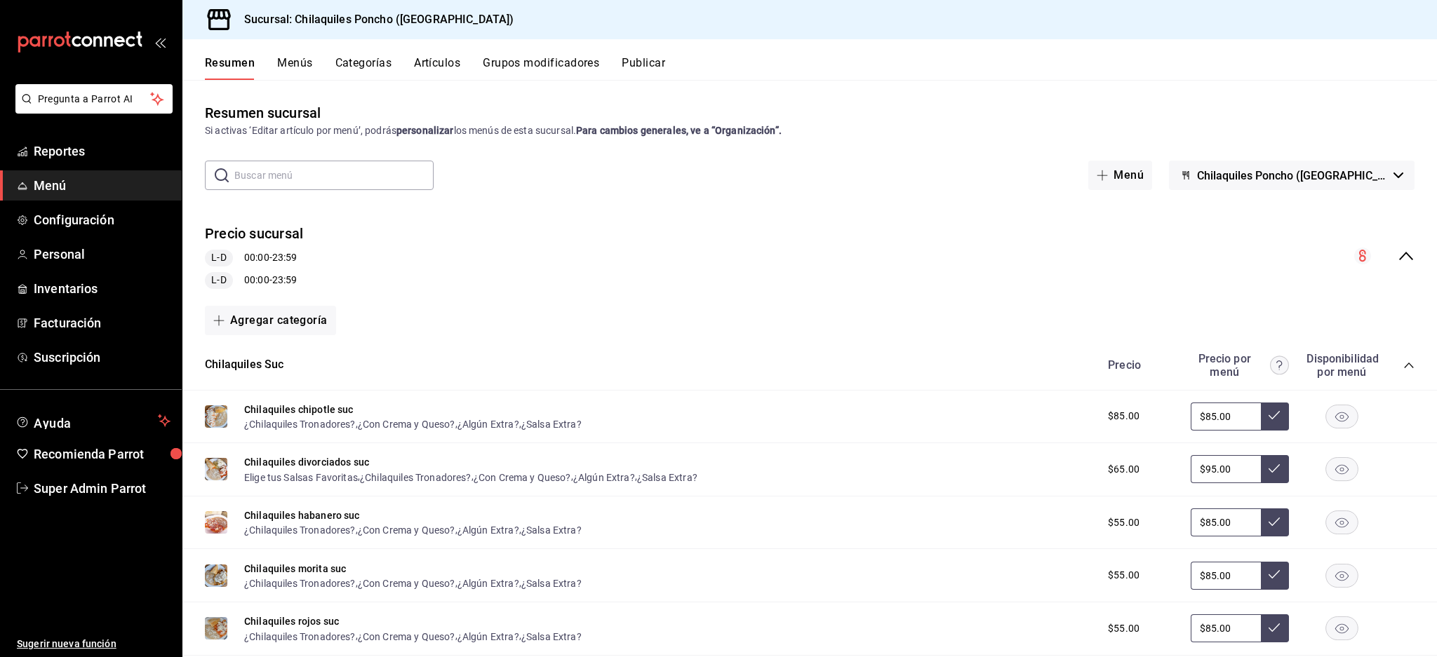
click at [1400, 251] on div "Precio sucursal L-D 00:00 - 23:59 L-D 00:00 - 23:59" at bounding box center [809, 257] width 1254 height 88
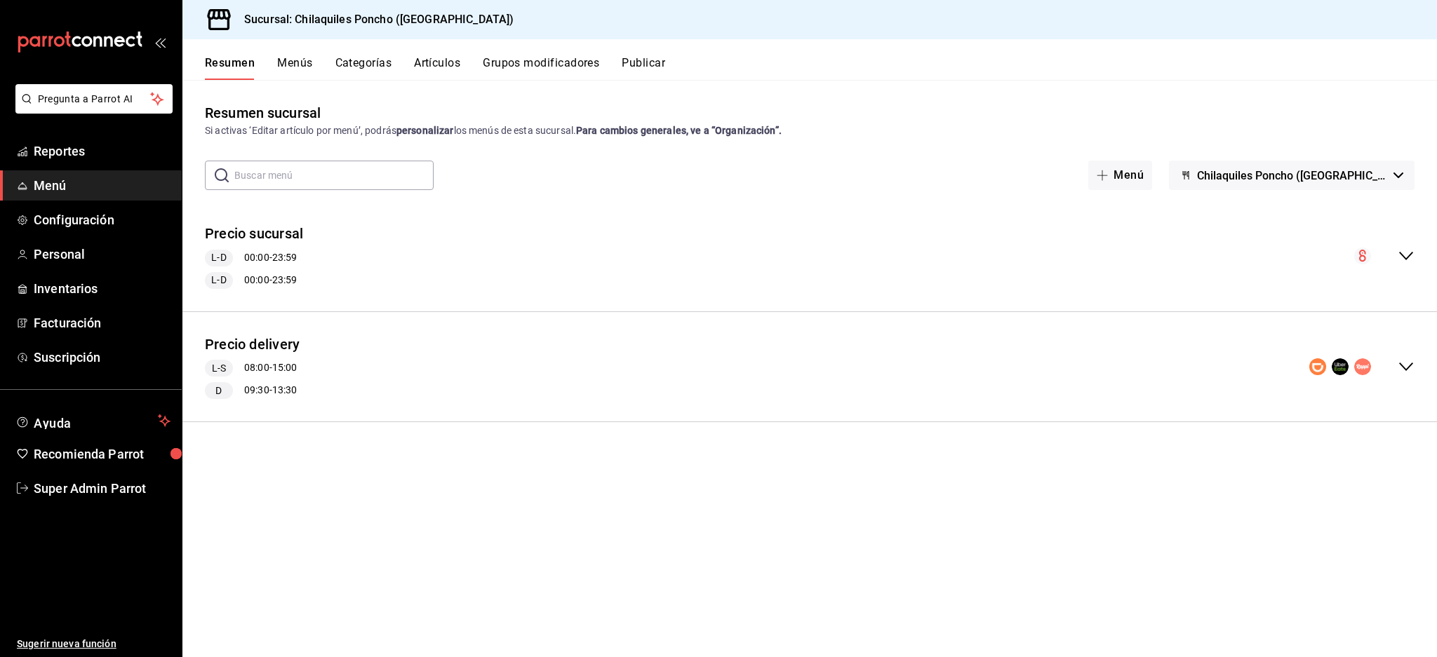
click at [1404, 248] on icon "collapse-menu-row" at bounding box center [1405, 256] width 17 height 17
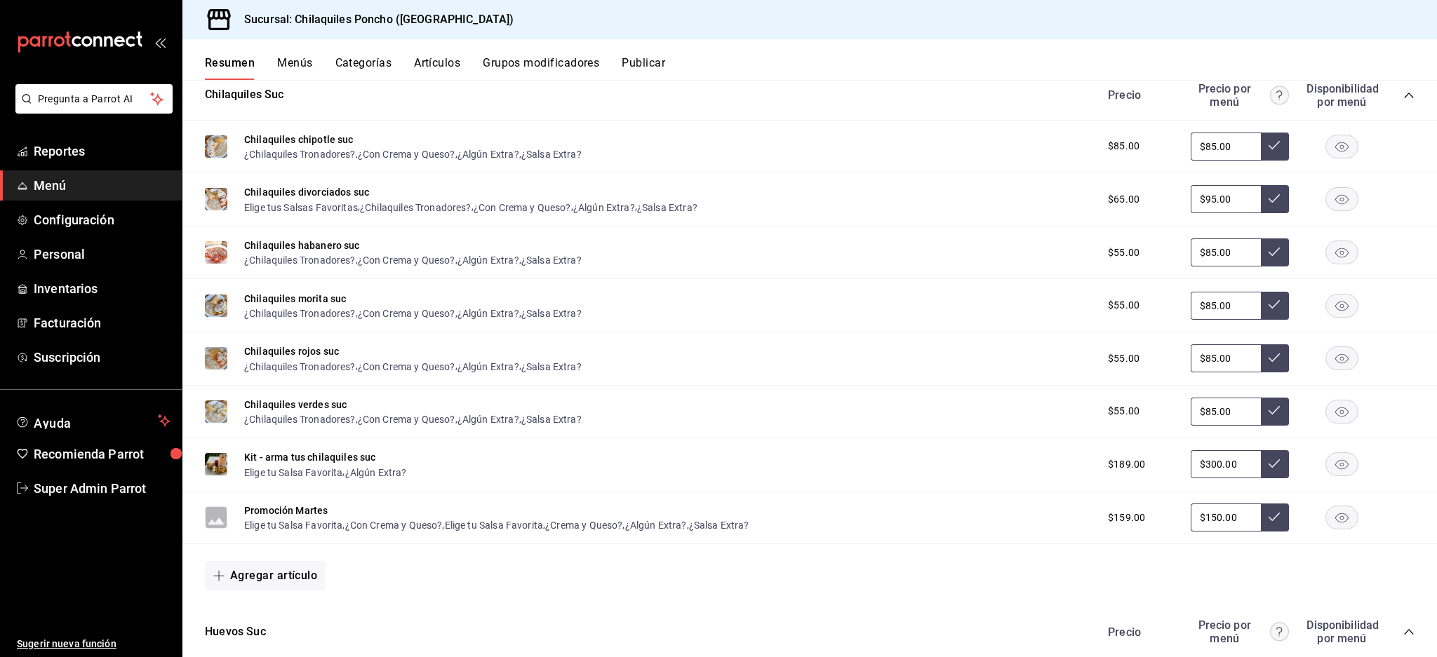
scroll to position [187, 0]
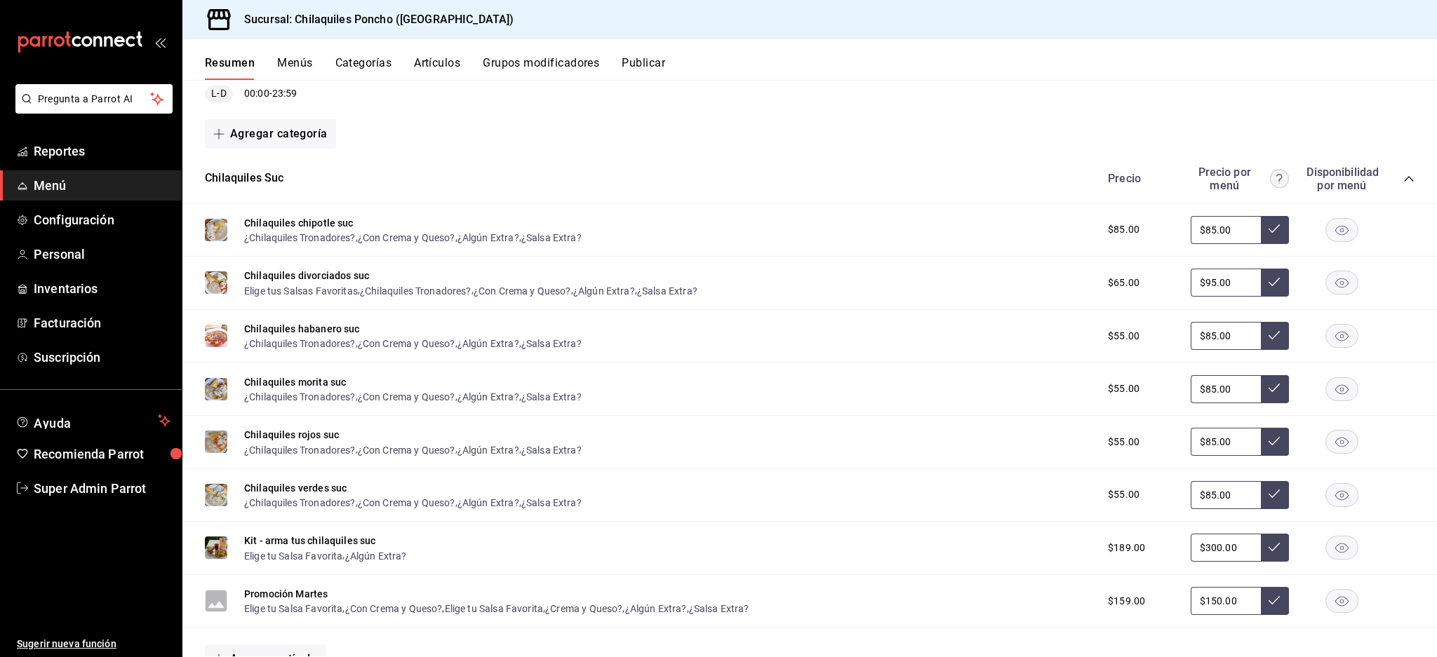
click at [1403, 176] on icon "collapse-category-row" at bounding box center [1408, 178] width 11 height 11
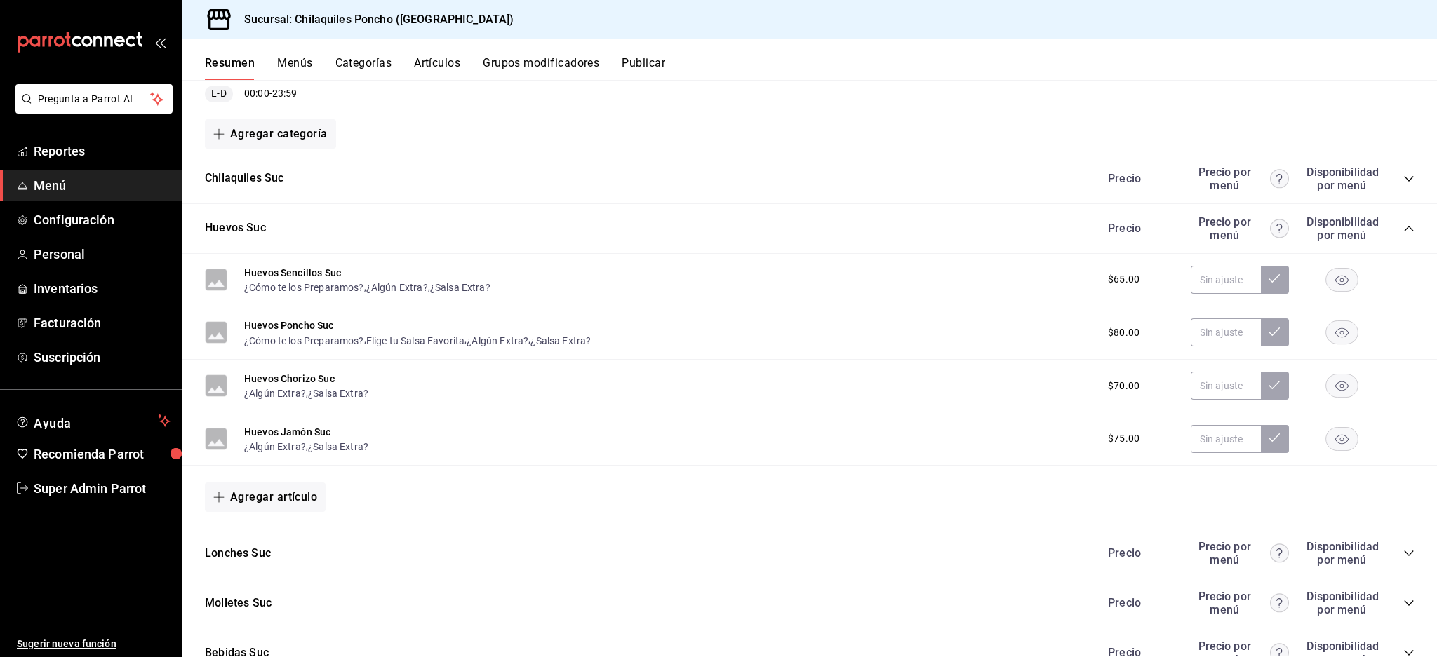
click at [1403, 228] on icon "collapse-category-row" at bounding box center [1408, 228] width 11 height 11
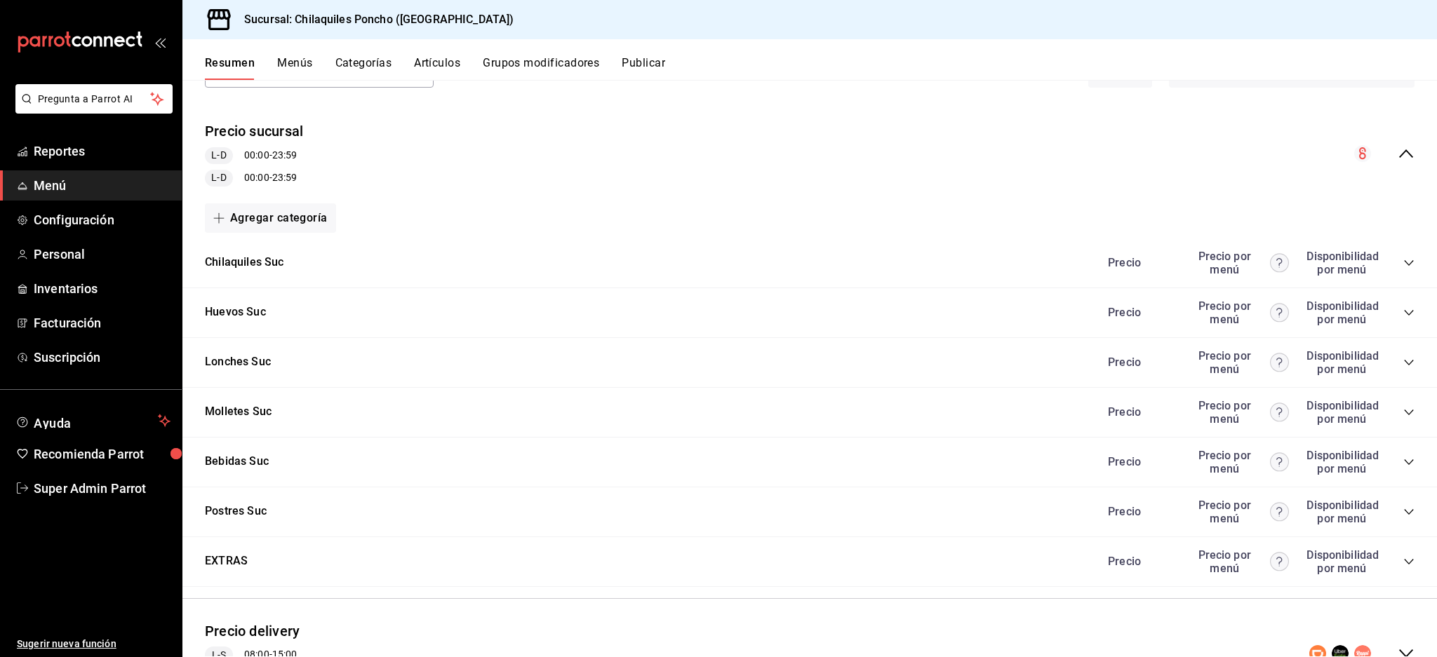
scroll to position [185, 0]
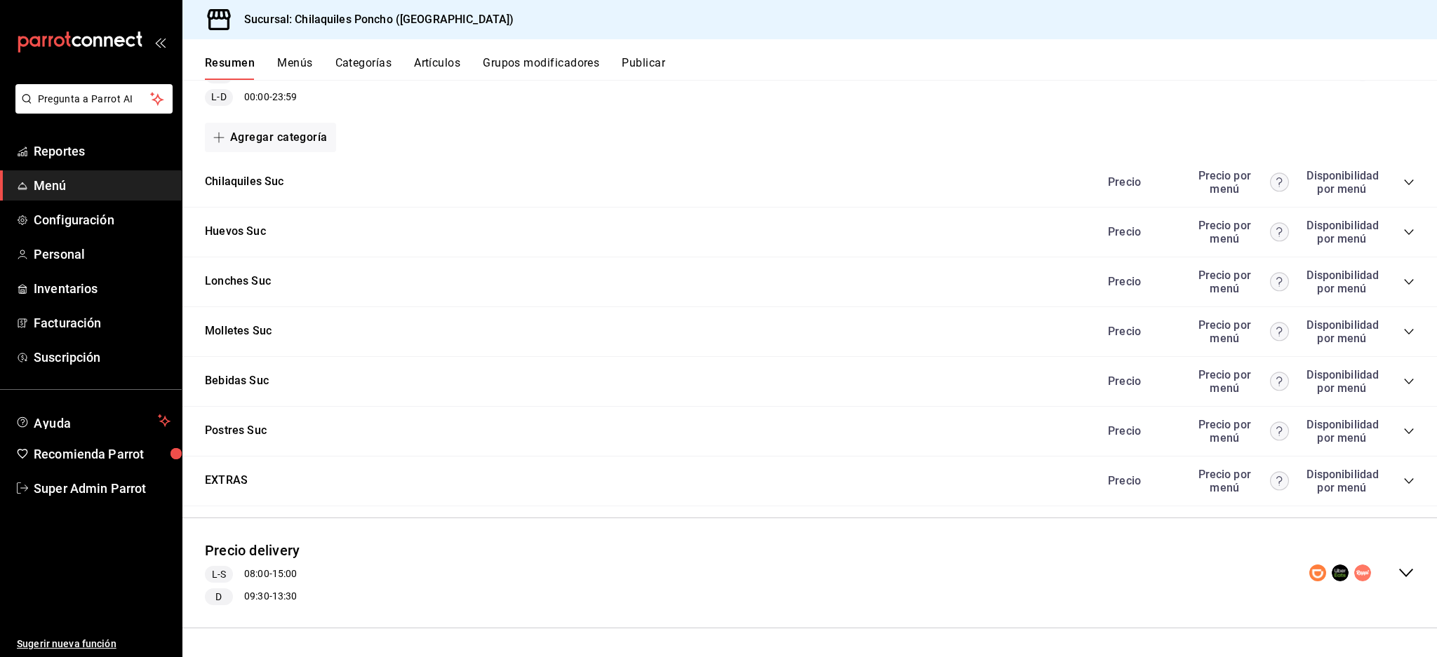
click at [1389, 472] on div "Precio Precio por menú Disponibilidad por menú" at bounding box center [1254, 481] width 321 height 27
click at [1401, 476] on div "EXTRAS Precio Precio por menú Disponibilidad por menú" at bounding box center [809, 482] width 1254 height 50
click at [1403, 480] on icon "collapse-category-row" at bounding box center [1408, 481] width 11 height 11
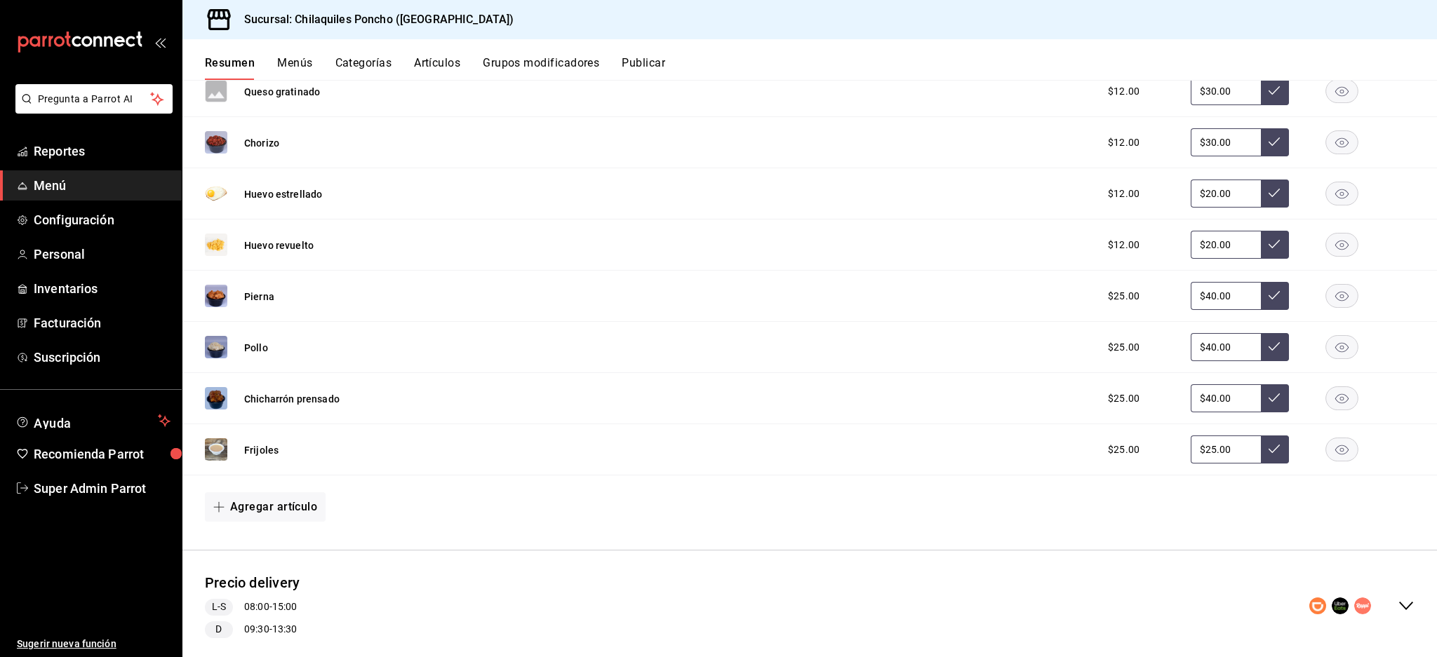
scroll to position [1120, 0]
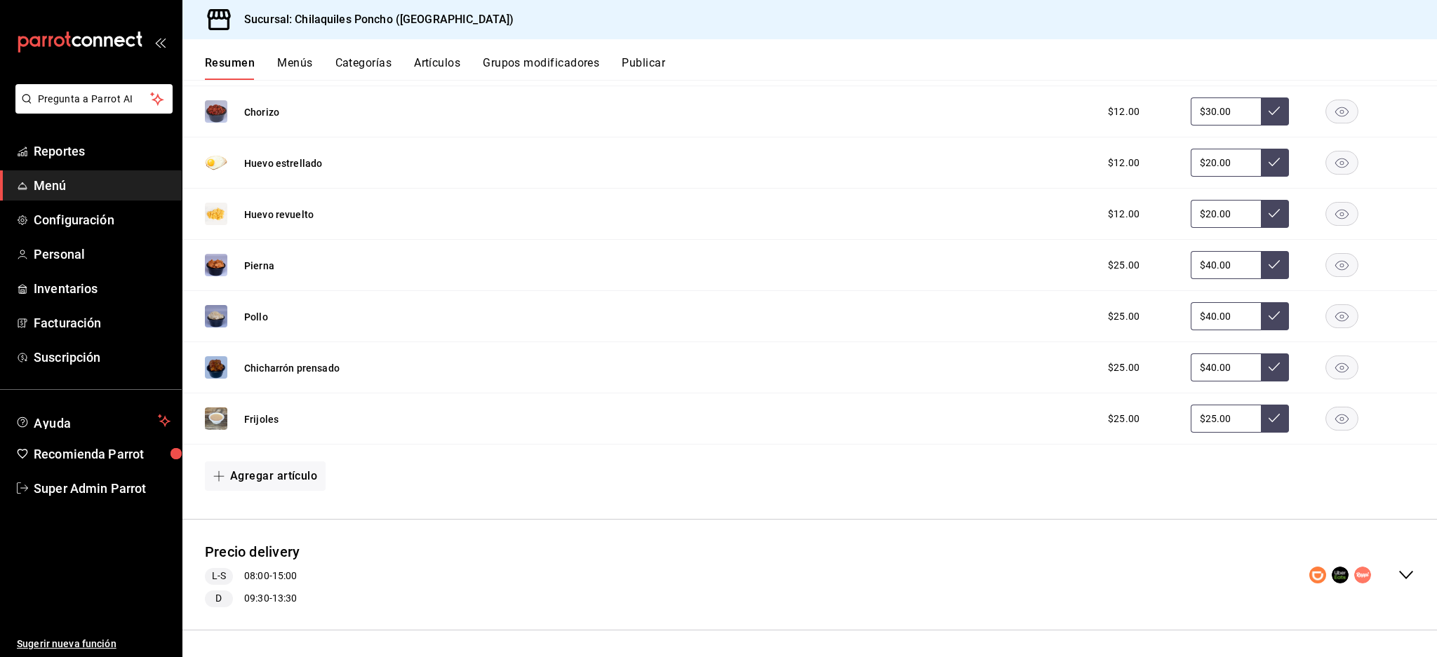
click at [1331, 368] on rect "button" at bounding box center [1342, 367] width 32 height 23
click at [1327, 368] on rect "button" at bounding box center [1342, 367] width 32 height 23
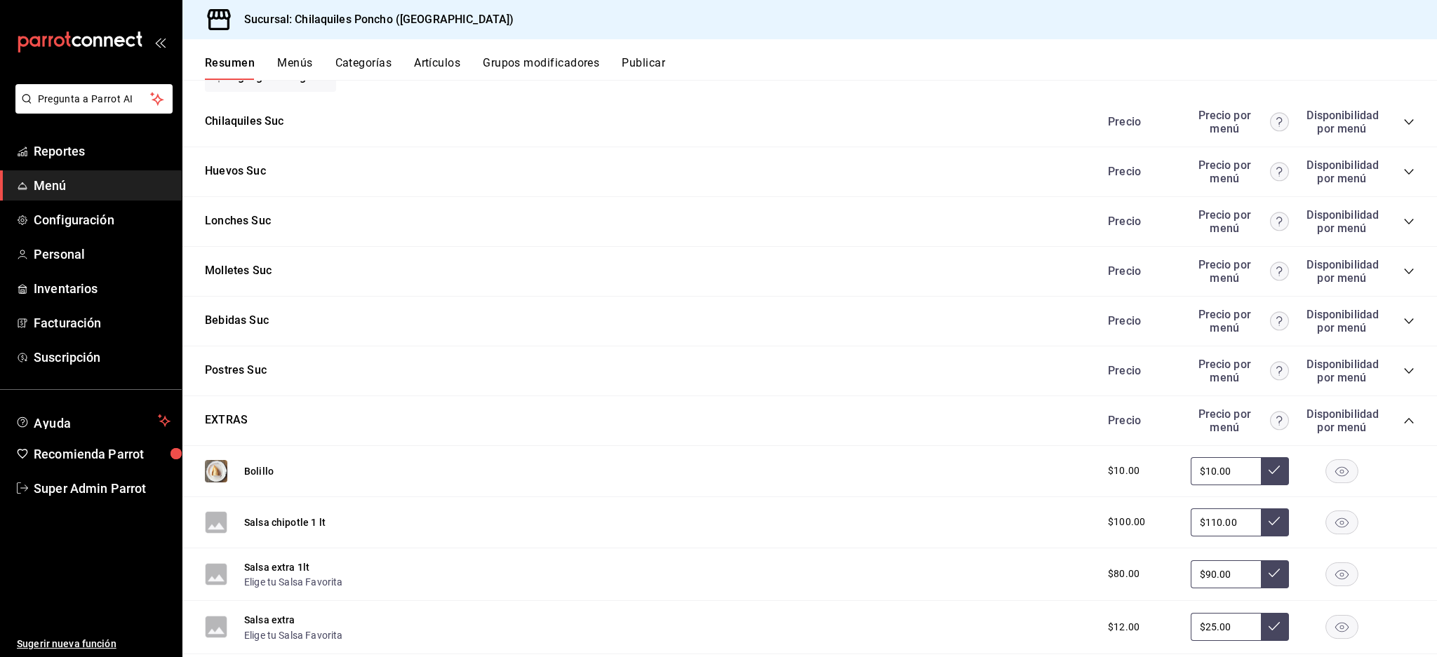
scroll to position [0, 0]
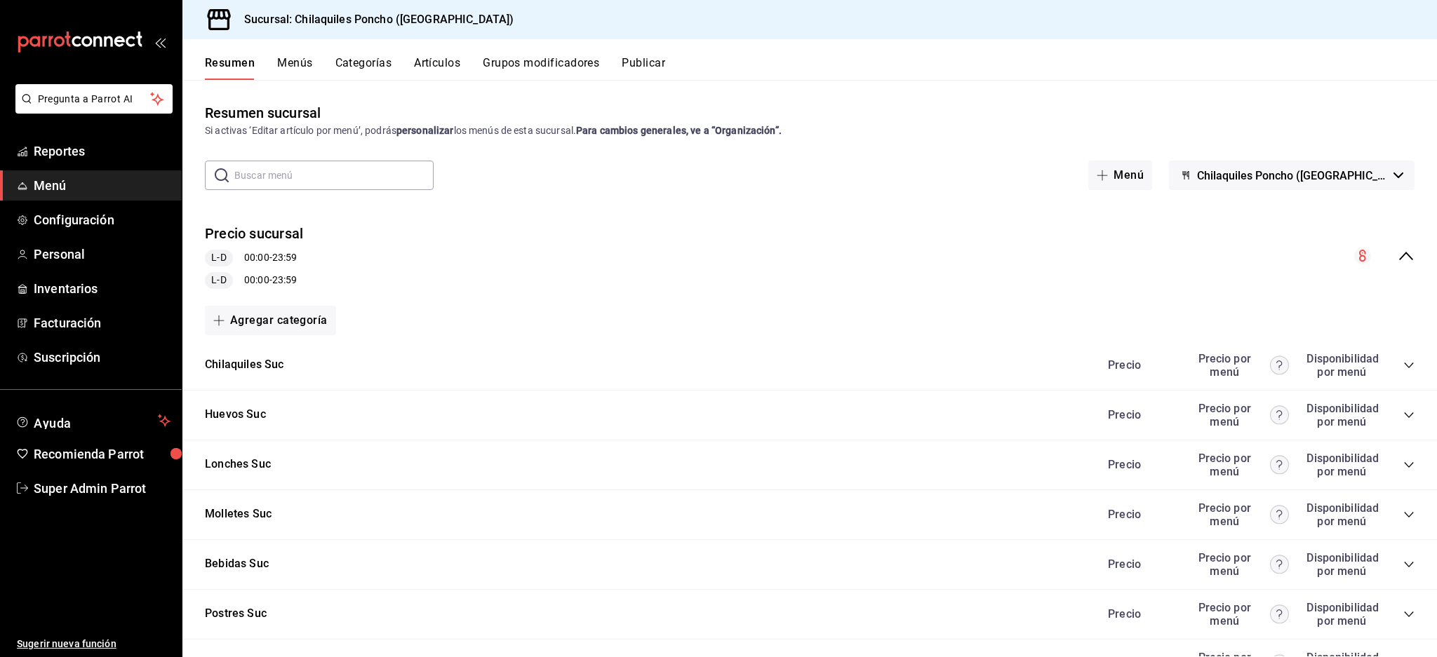
click at [1401, 243] on div "Precio sucursal L-D 00:00 - 23:59 L-D 00:00 - 23:59" at bounding box center [809, 257] width 1254 height 88
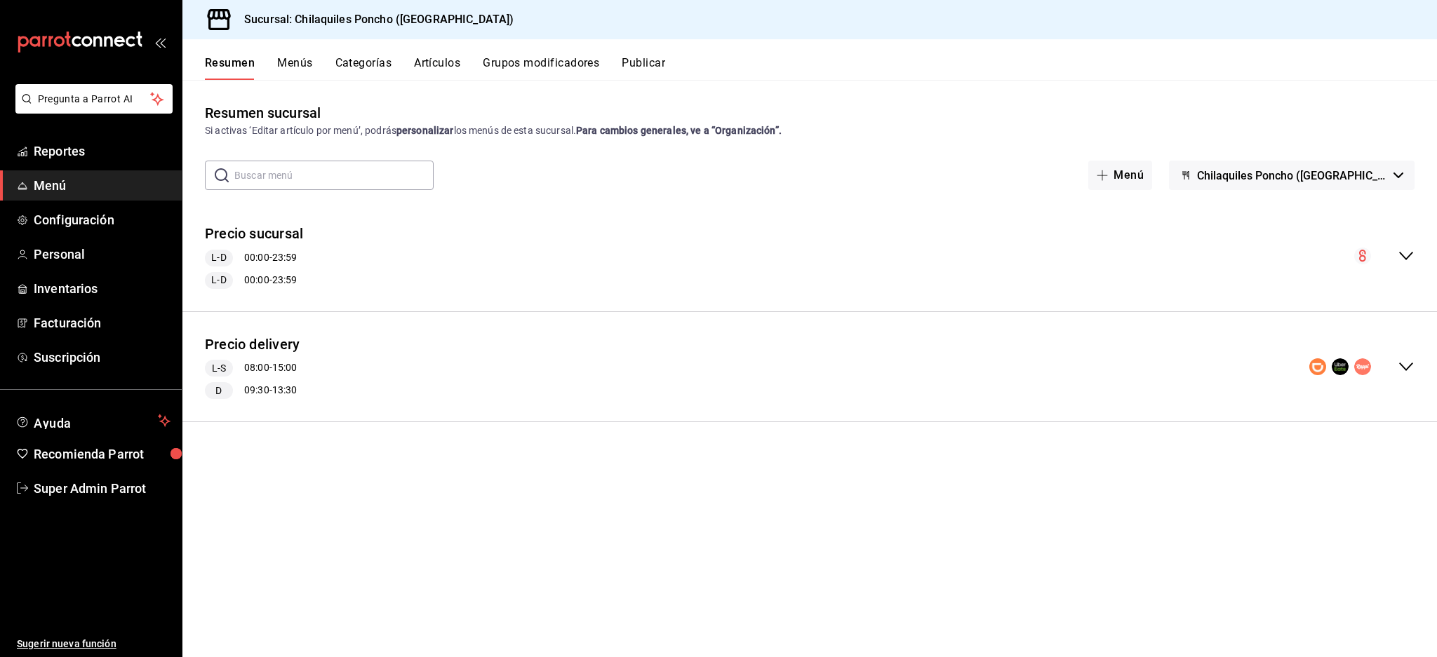
click at [63, 179] on span "Menú" at bounding box center [102, 185] width 137 height 19
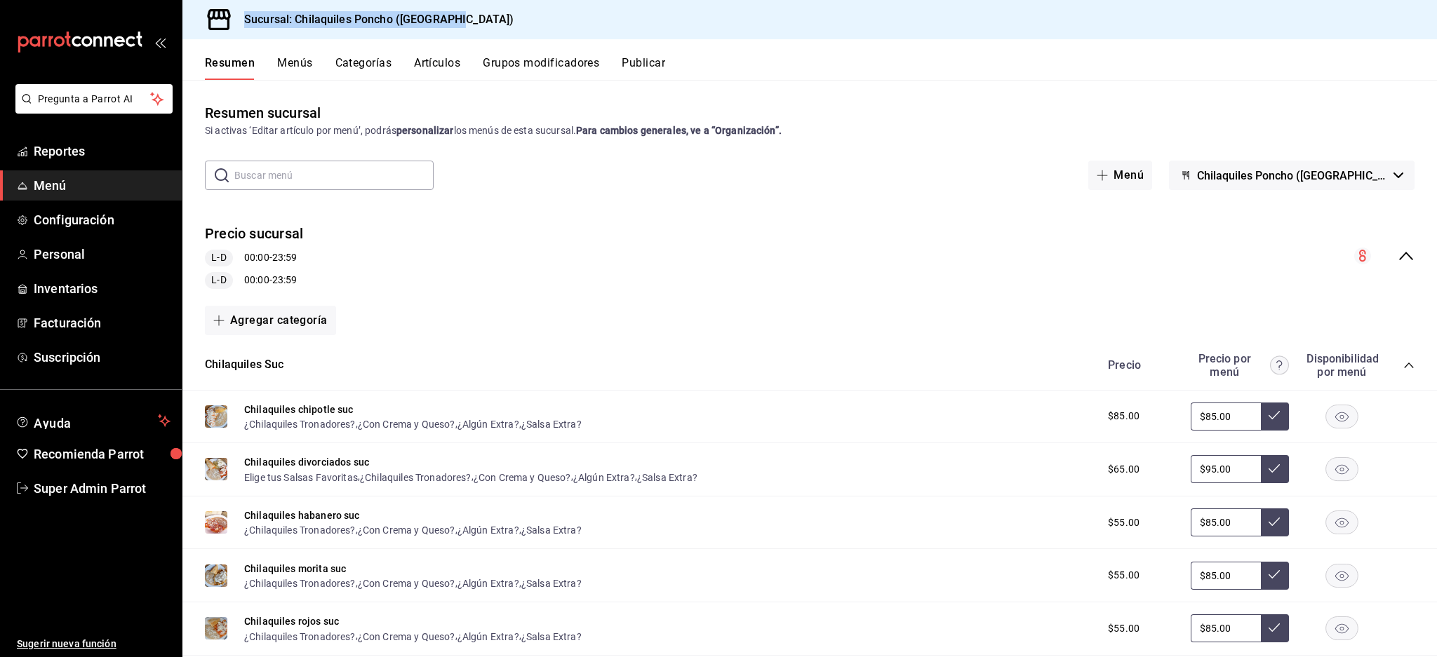
drag, startPoint x: 238, startPoint y: 19, endPoint x: 513, endPoint y: 6, distance: 275.3
click at [513, 6] on div "Sucursal: Chilaquiles Poncho (Chapalita)" at bounding box center [809, 19] width 1254 height 39
click at [300, 65] on button "Menús" at bounding box center [294, 68] width 35 height 24
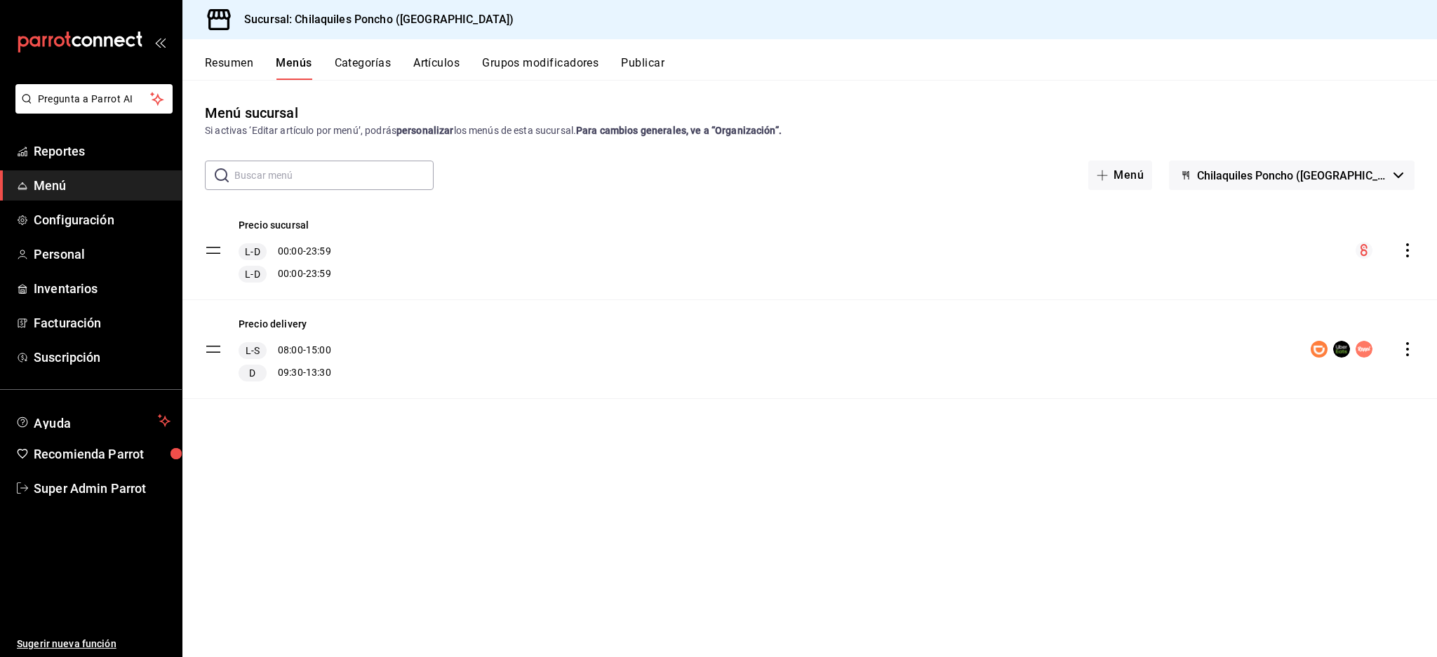
click at [201, 62] on div "Resumen Menús Categorías Artículos Grupos modificadores Publicar" at bounding box center [809, 59] width 1254 height 41
click at [223, 62] on button "Resumen" at bounding box center [229, 68] width 48 height 24
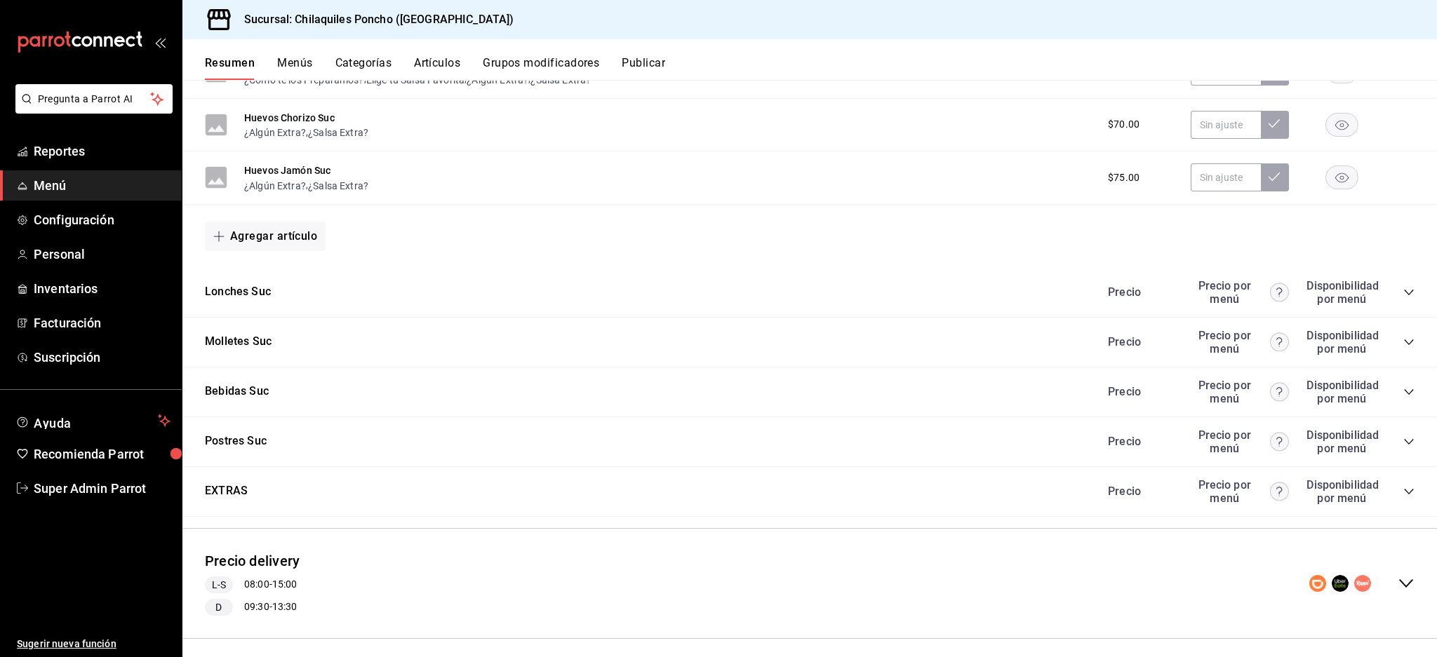
scroll to position [947, 0]
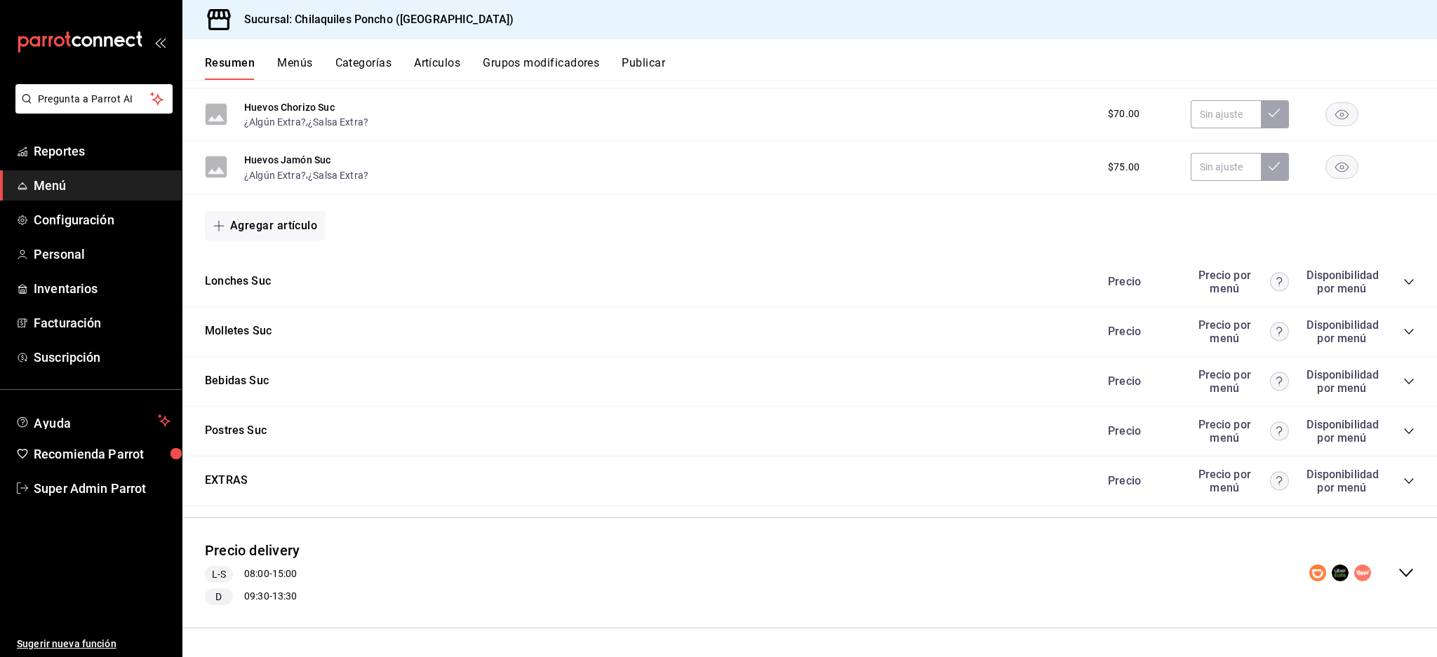
click at [296, 483] on div "EXTRAS Precio Precio por menú Disponibilidad por menú" at bounding box center [809, 482] width 1254 height 50
click at [429, 483] on div "EXTRAS Precio Precio por menú Disponibilidad por menú" at bounding box center [809, 482] width 1254 height 50
click at [1403, 481] on icon "collapse-category-row" at bounding box center [1408, 481] width 11 height 11
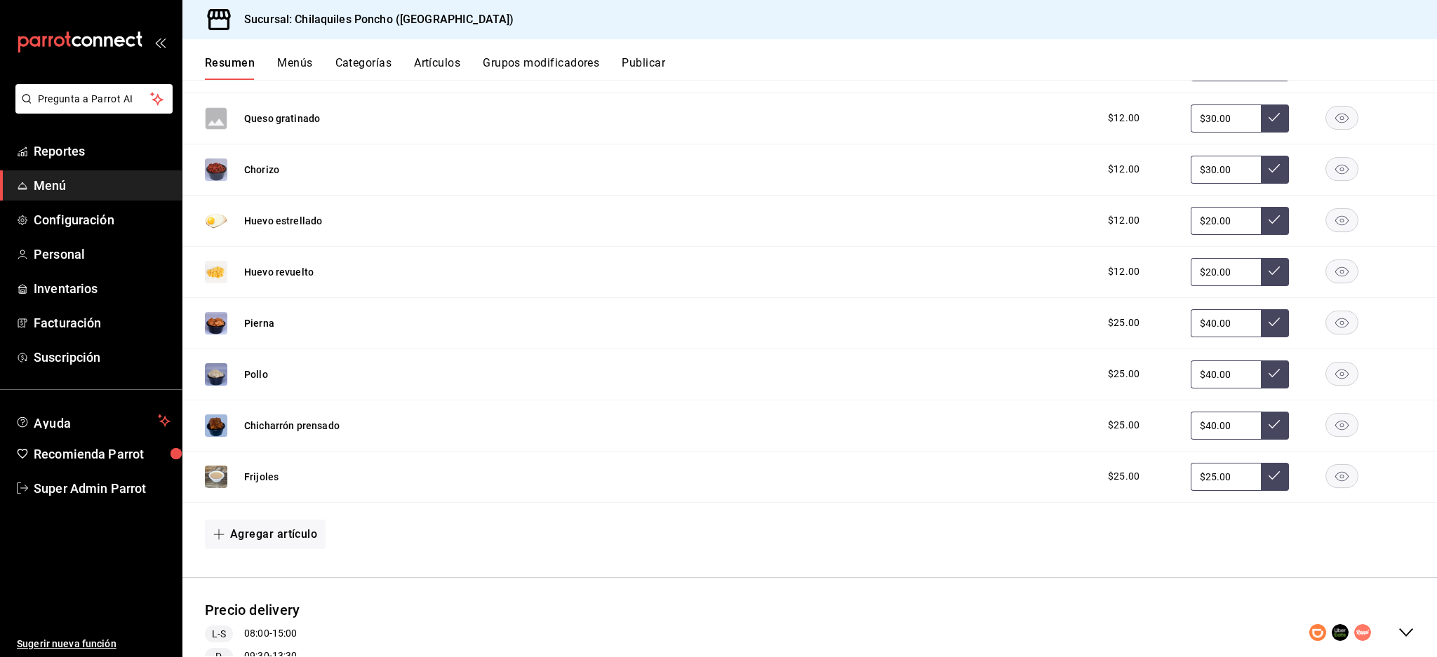
scroll to position [1793, 0]
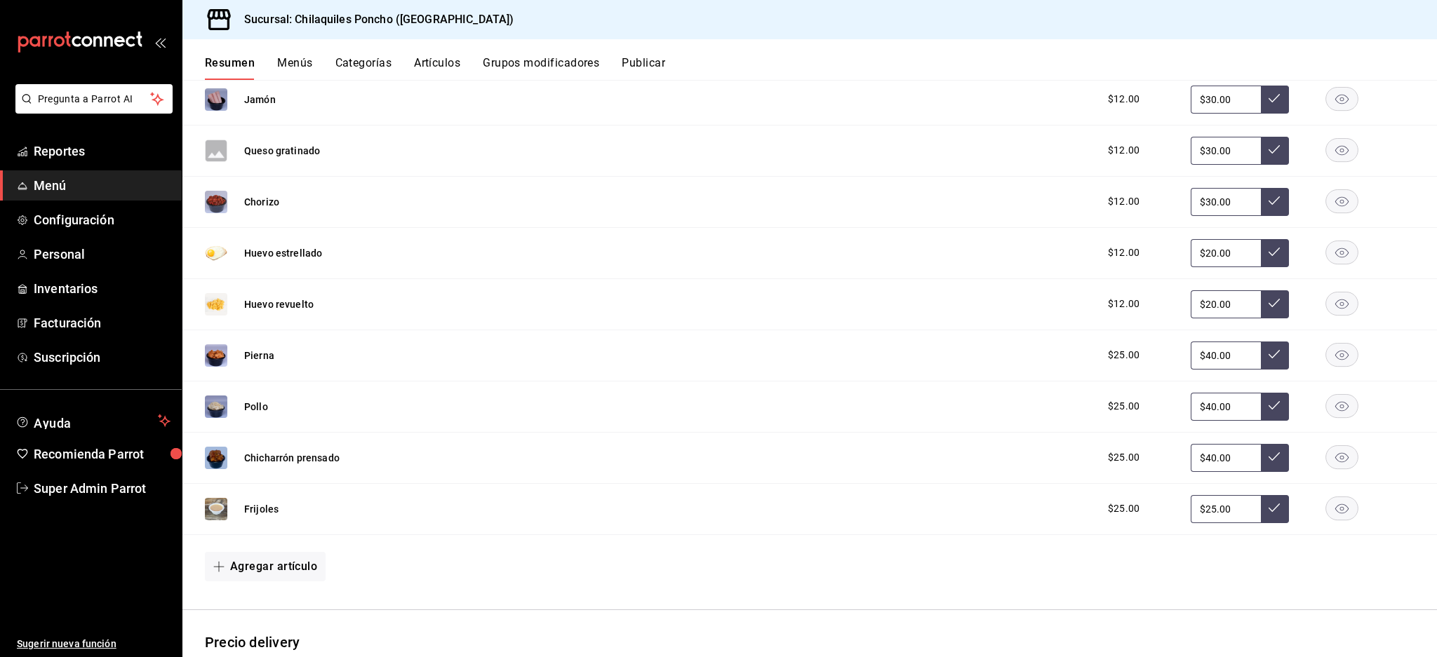
click at [1108, 464] on span "$25.00" at bounding box center [1124, 457] width 32 height 15
click at [1203, 464] on input "$40.00" at bounding box center [1225, 458] width 70 height 28
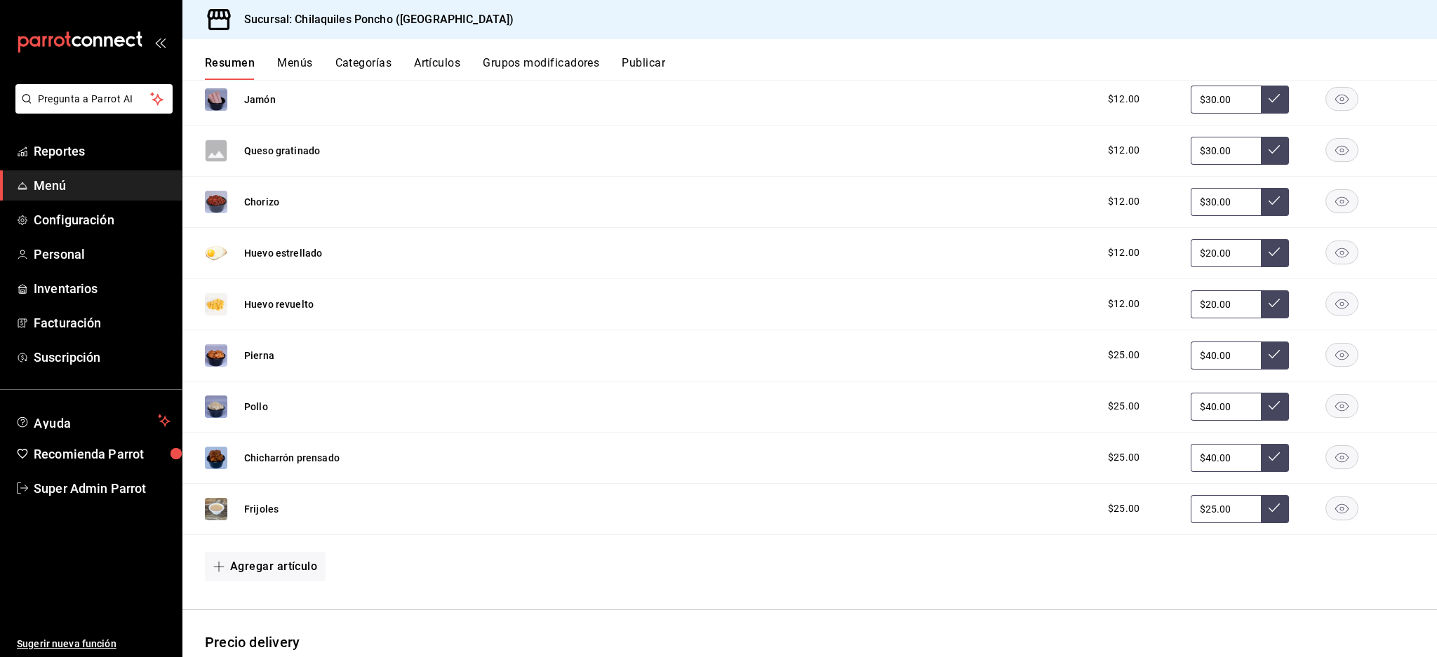
click at [1387, 461] on div "$25.00 $40.00" at bounding box center [1254, 458] width 321 height 28
click at [506, 557] on div "Agregar artículo" at bounding box center [809, 566] width 1209 height 29
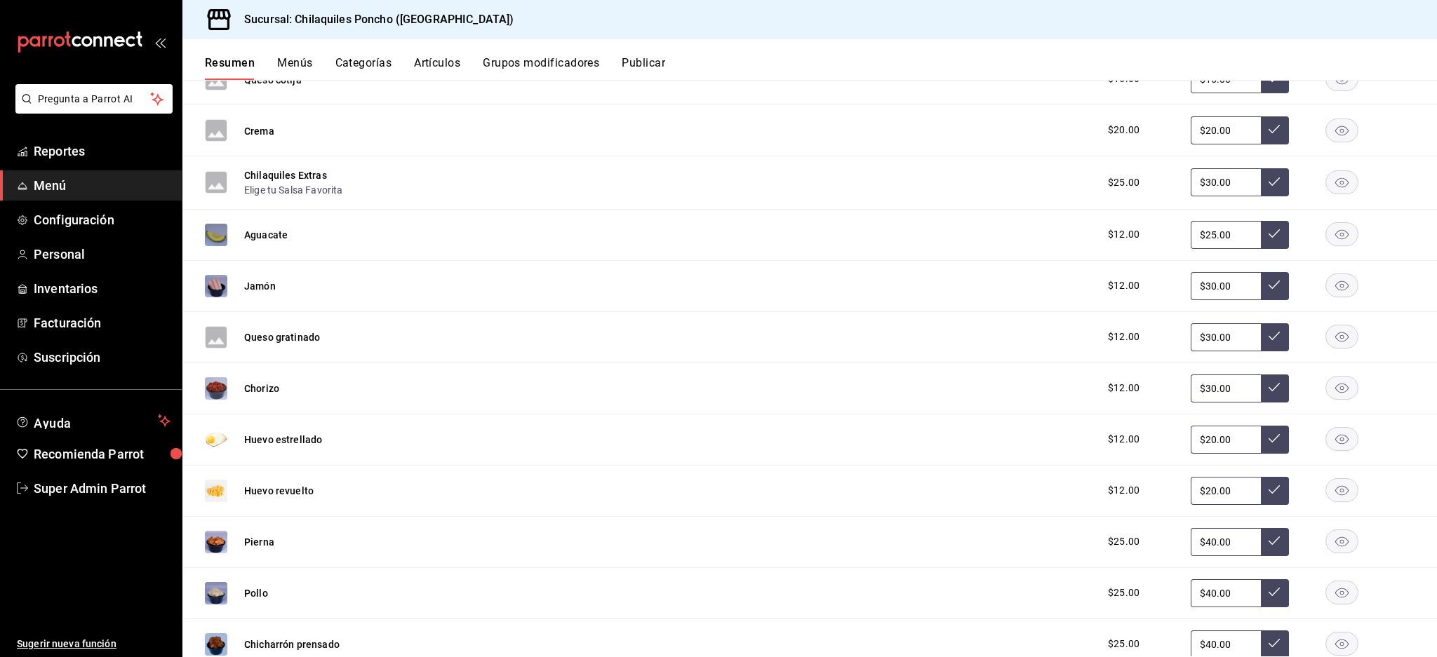
scroll to position [1887, 0]
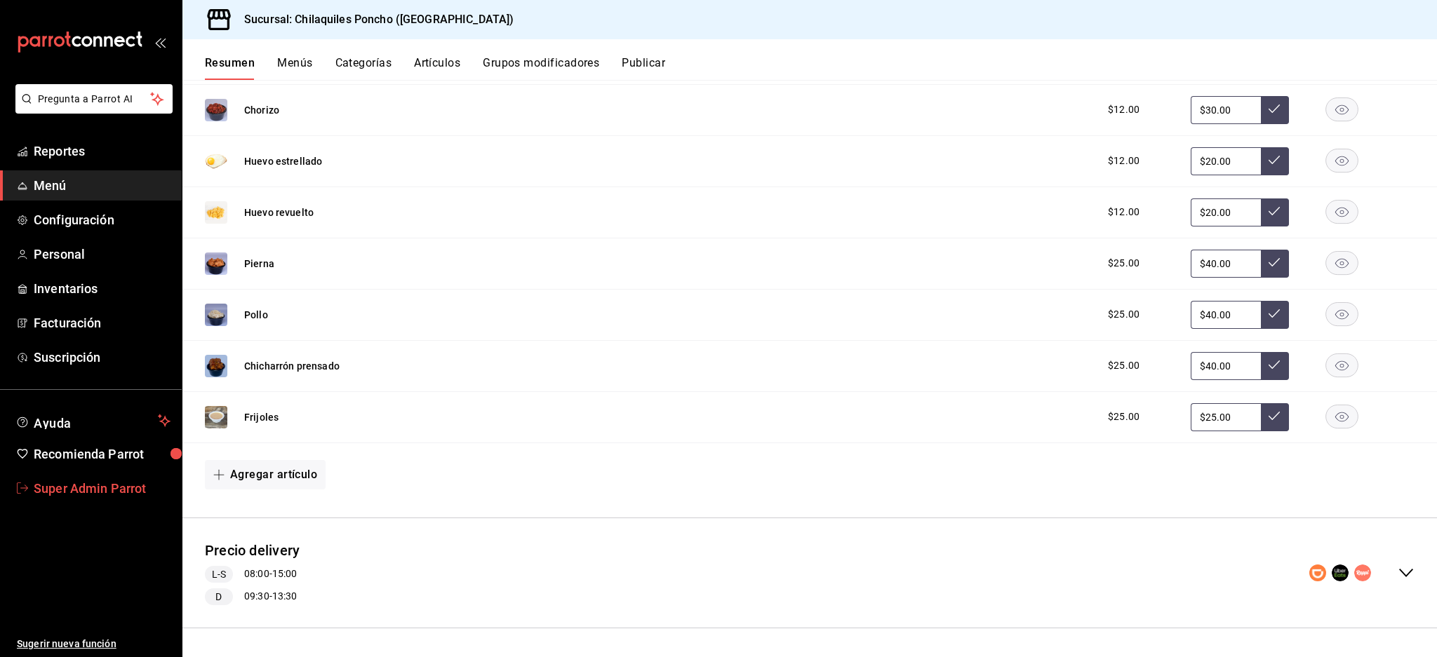
click at [105, 484] on span "Super Admin Parrot" at bounding box center [102, 488] width 137 height 19
